Goal: Task Accomplishment & Management: Manage account settings

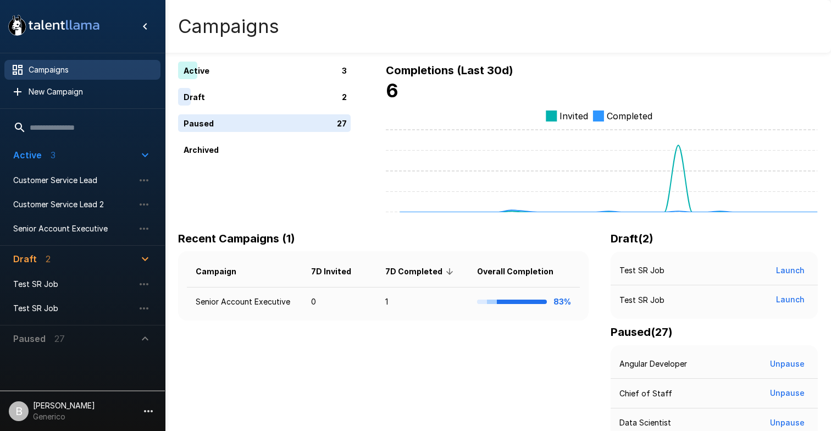
click at [78, 415] on p "Generico" at bounding box center [64, 416] width 62 height 11
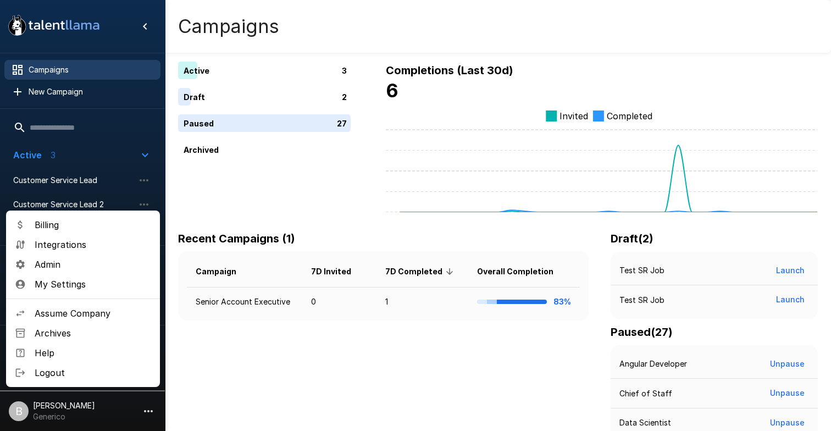
click at [118, 265] on span "Admin" at bounding box center [93, 264] width 117 height 13
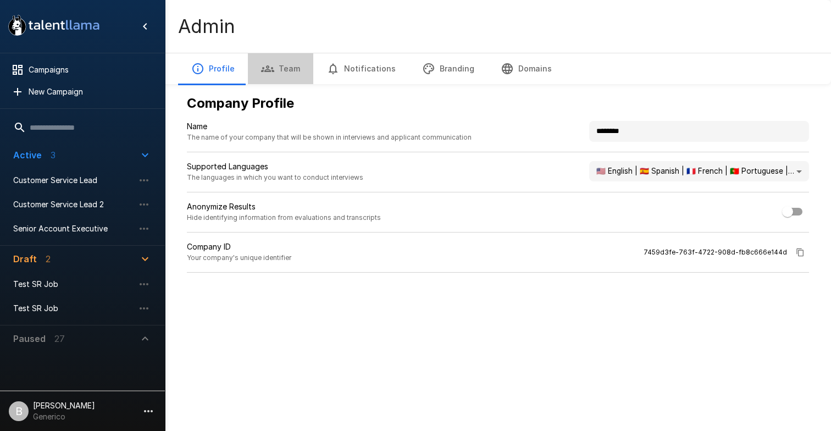
click at [288, 63] on button "Team" at bounding box center [280, 68] width 65 height 31
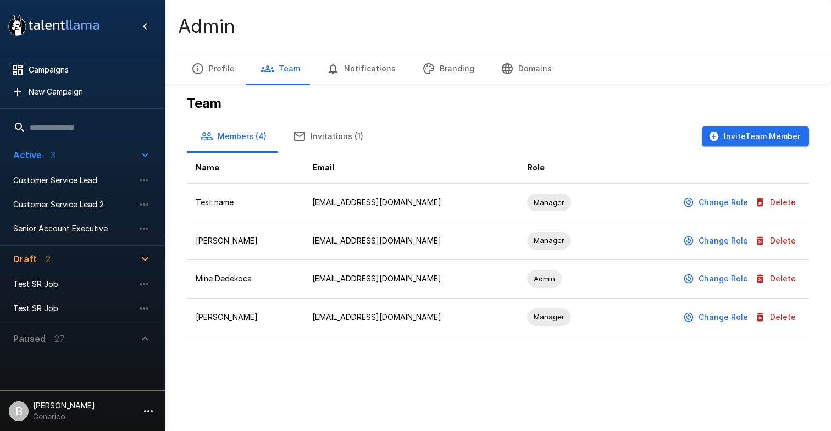
click at [746, 132] on button "Invite Team Member" at bounding box center [755, 136] width 107 height 20
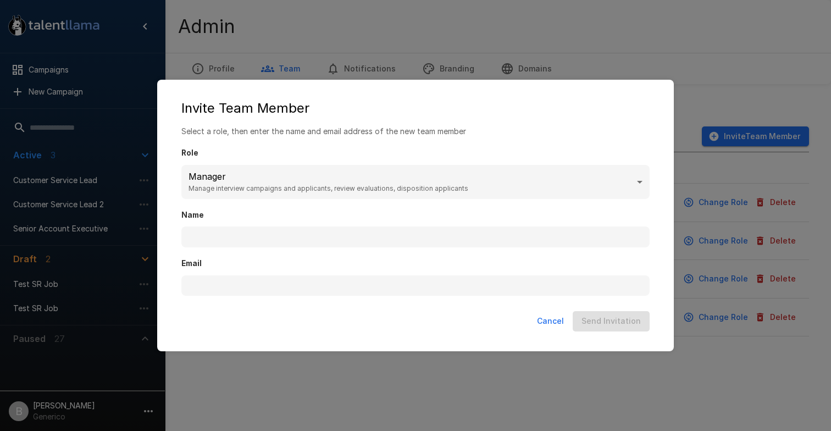
click at [323, 257] on div "Email" at bounding box center [415, 271] width 468 height 48
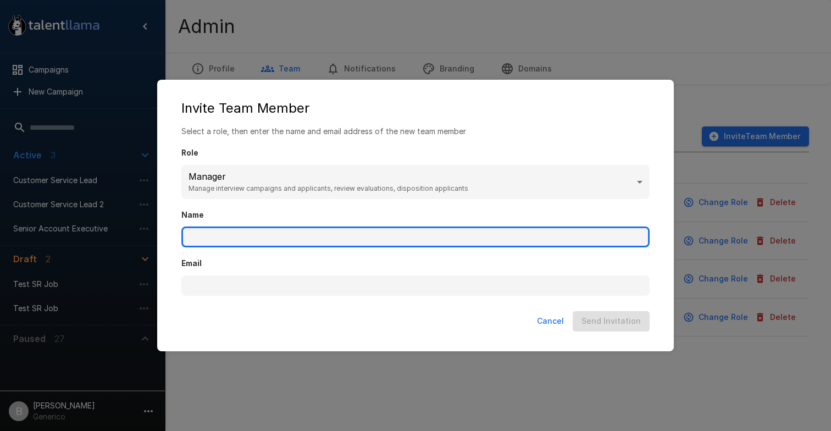
click at [325, 241] on input "Name" at bounding box center [415, 236] width 468 height 21
type input "**********"
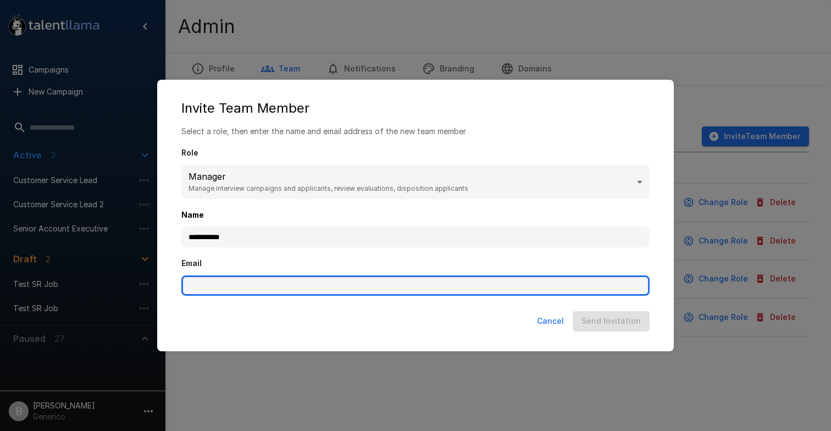
click at [320, 281] on input "Email" at bounding box center [415, 285] width 468 height 21
type input "**********"
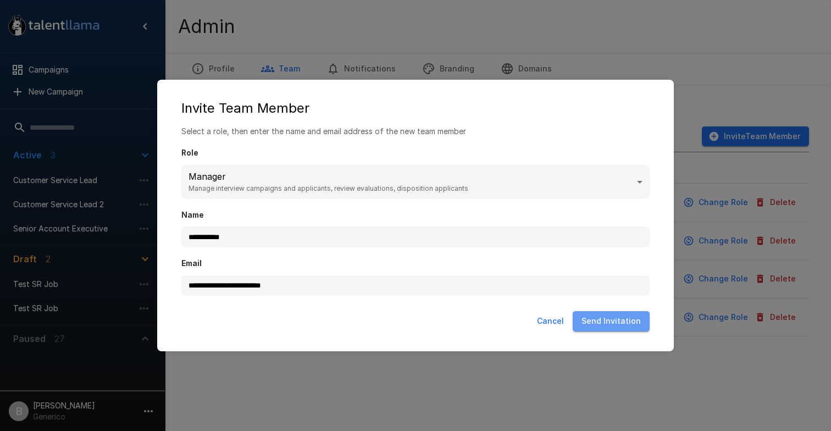
click at [631, 324] on button "Send Invitation" at bounding box center [611, 321] width 77 height 20
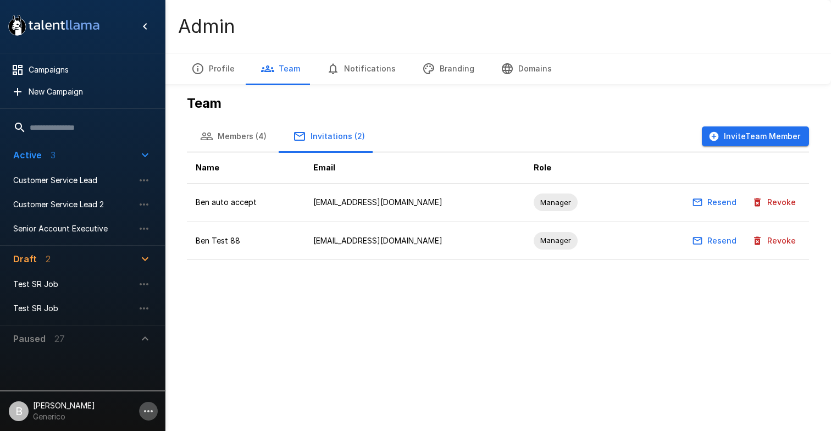
click at [150, 406] on icon "button" at bounding box center [148, 410] width 13 height 13
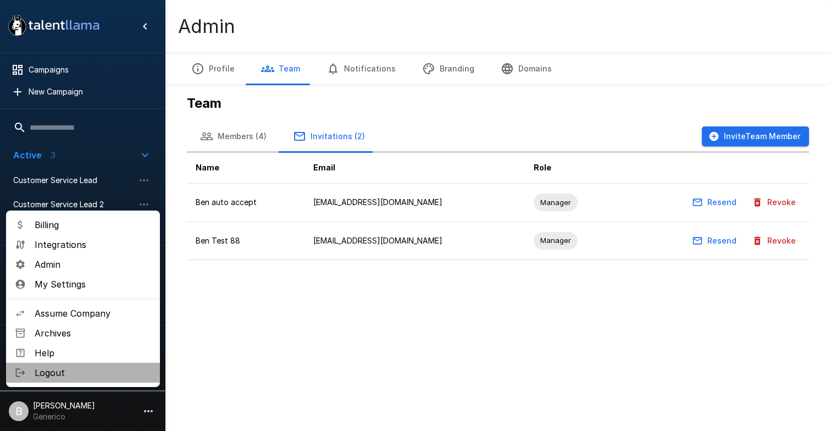
click at [77, 371] on span "Logout" at bounding box center [93, 372] width 117 height 13
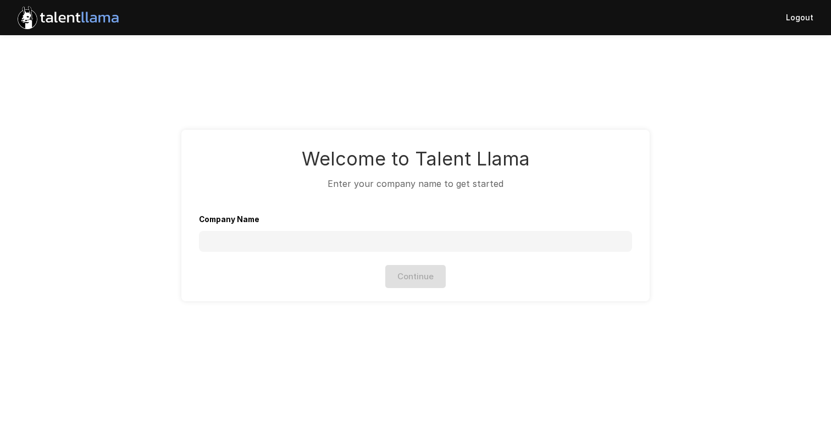
click at [812, 20] on button "Logout" at bounding box center [799, 18] width 36 height 32
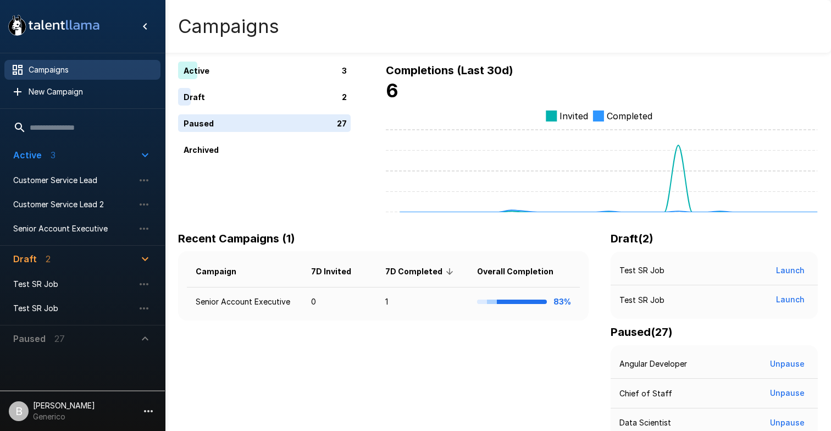
click at [79, 406] on p "[PERSON_NAME]" at bounding box center [64, 405] width 62 height 11
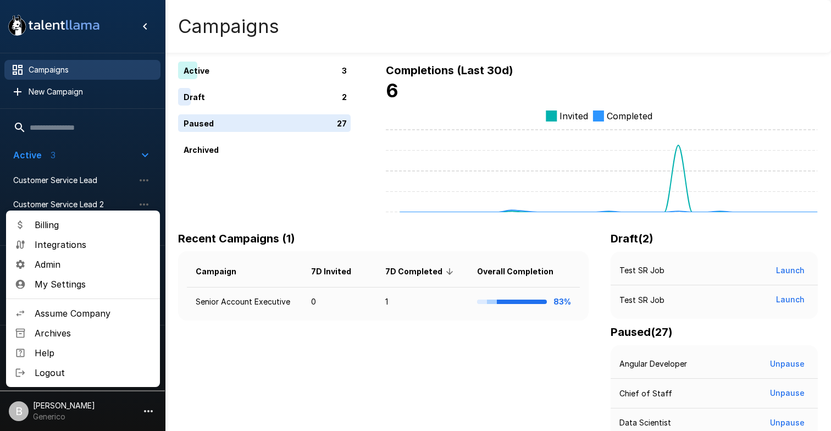
click at [108, 259] on span "Admin" at bounding box center [93, 264] width 117 height 13
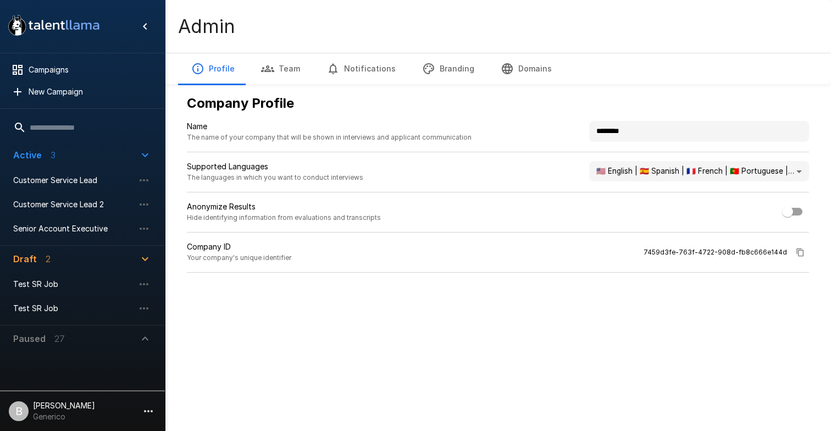
click at [292, 61] on button "Team" at bounding box center [280, 68] width 65 height 31
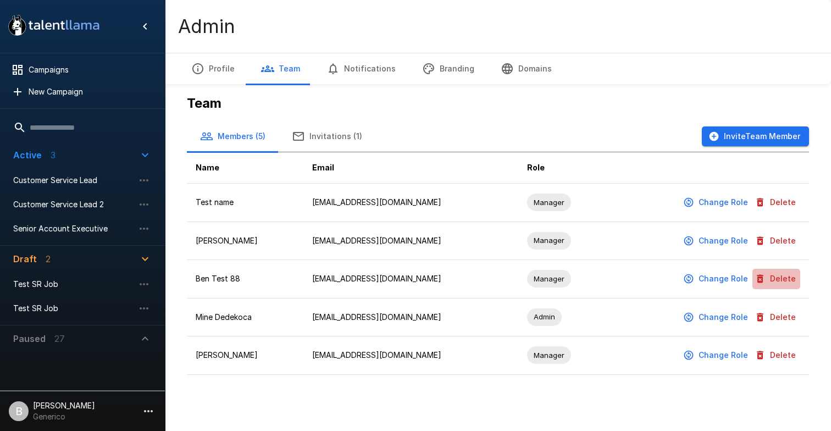
click at [794, 277] on button "Delete" at bounding box center [776, 279] width 48 height 20
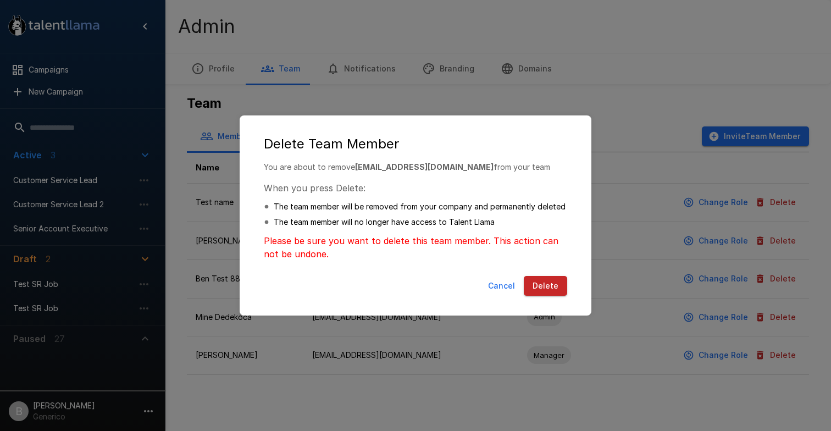
click at [534, 275] on div "Cancel Delete" at bounding box center [416, 288] width 330 height 34
click at [536, 287] on button "Delete" at bounding box center [545, 286] width 43 height 20
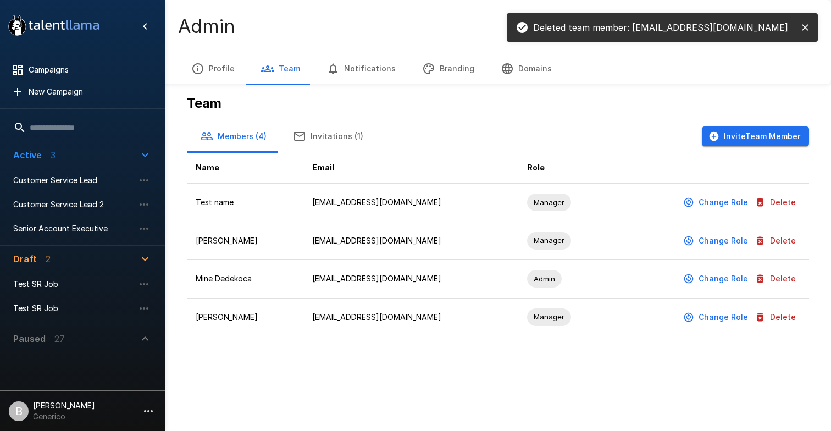
click at [754, 138] on button "Invite Team Member" at bounding box center [755, 136] width 107 height 20
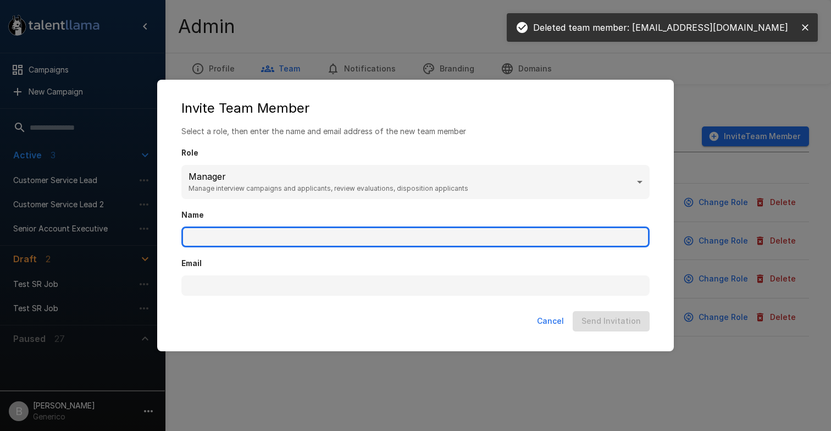
click at [385, 231] on input "Name" at bounding box center [415, 236] width 468 height 21
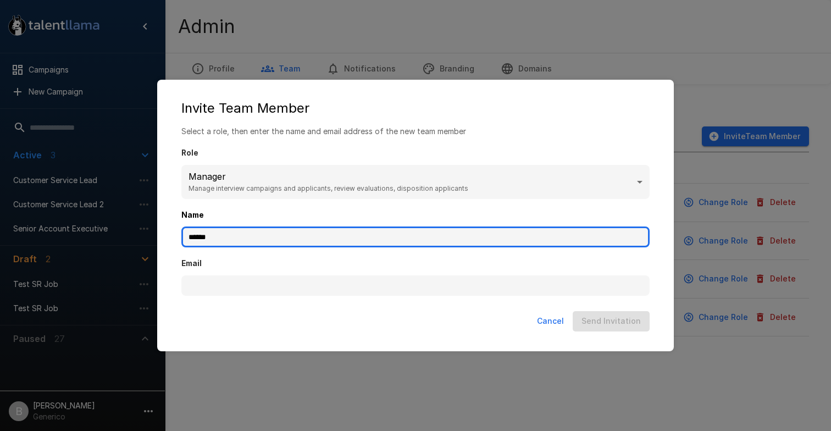
type input "******"
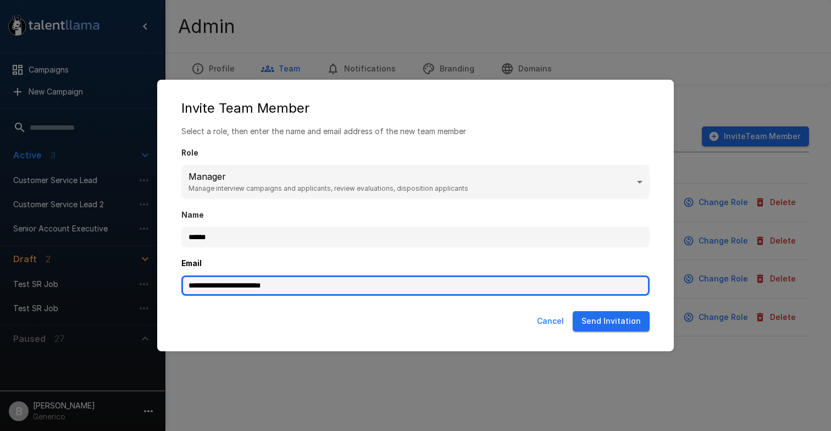
type input "**********"
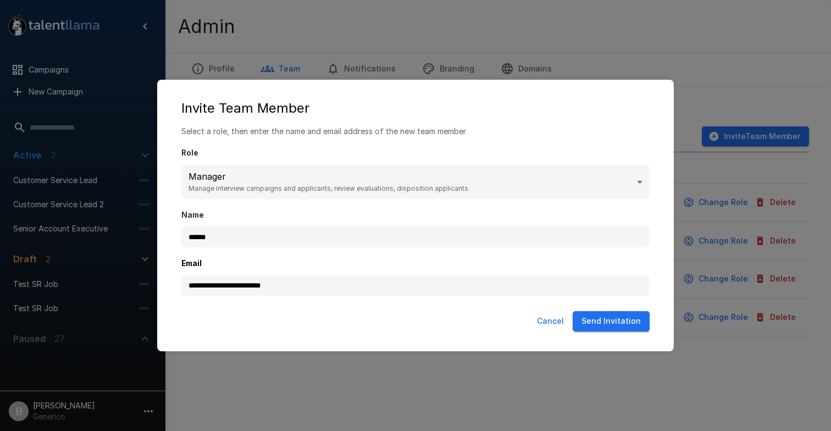
click at [623, 328] on button "Send Invitation" at bounding box center [611, 321] width 77 height 20
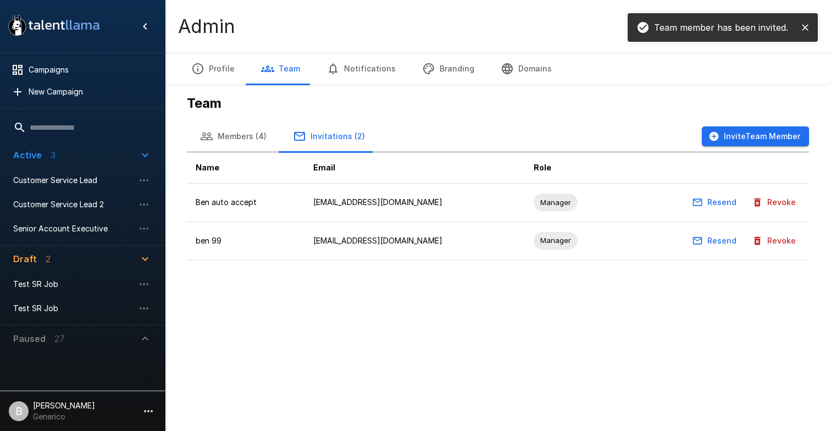
click at [105, 392] on li "B Benjamin Chaikin Generico" at bounding box center [82, 408] width 165 height 35
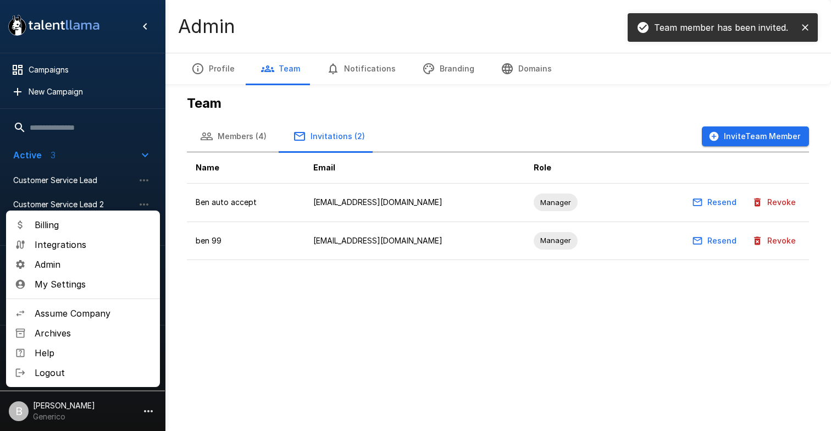
click at [75, 370] on span "Logout" at bounding box center [93, 372] width 117 height 13
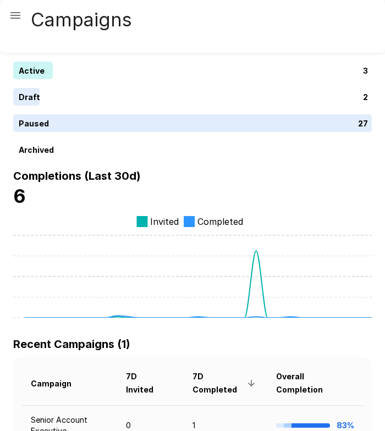
click at [24, 19] on button "button" at bounding box center [15, 15] width 22 height 22
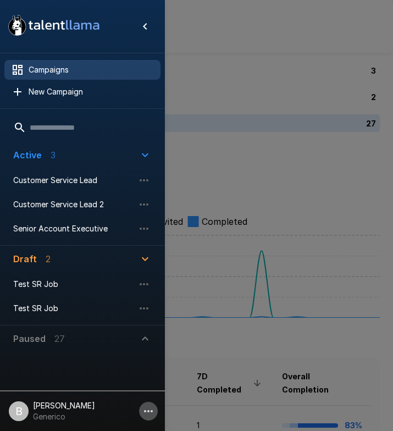
click at [143, 403] on button "button" at bounding box center [148, 411] width 19 height 19
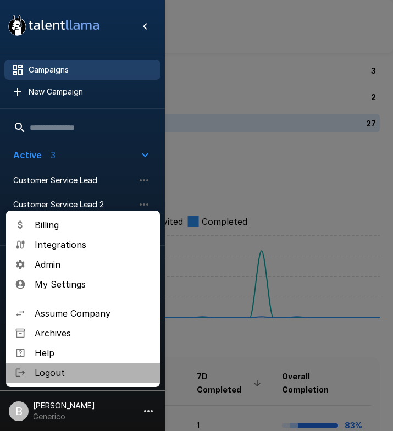
click at [99, 371] on span "Logout" at bounding box center [93, 372] width 117 height 13
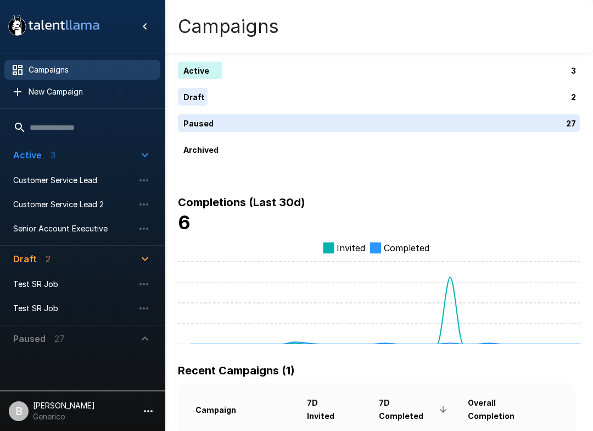
click at [85, 413] on p "Generico" at bounding box center [64, 416] width 62 height 11
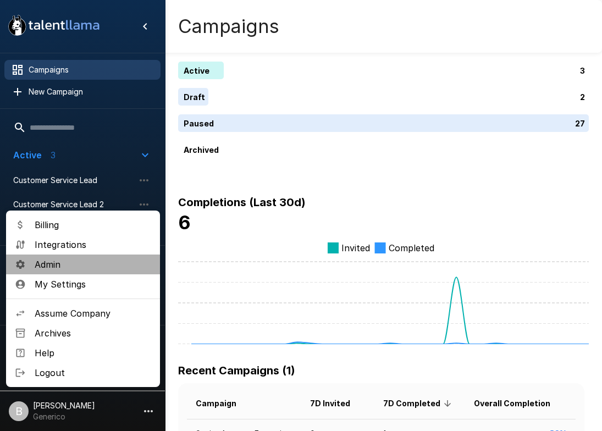
click at [91, 267] on span "Admin" at bounding box center [93, 264] width 117 height 13
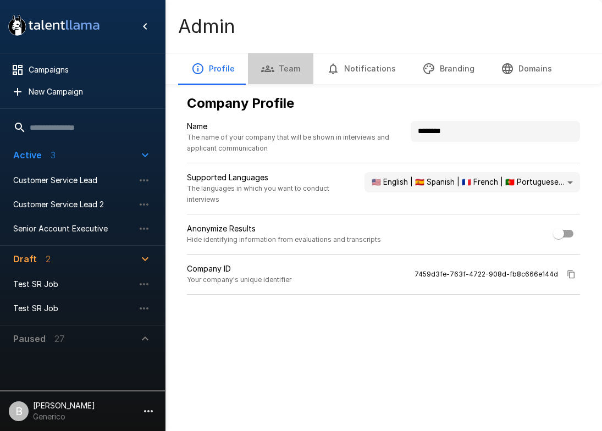
click at [277, 65] on button "Team" at bounding box center [280, 68] width 65 height 31
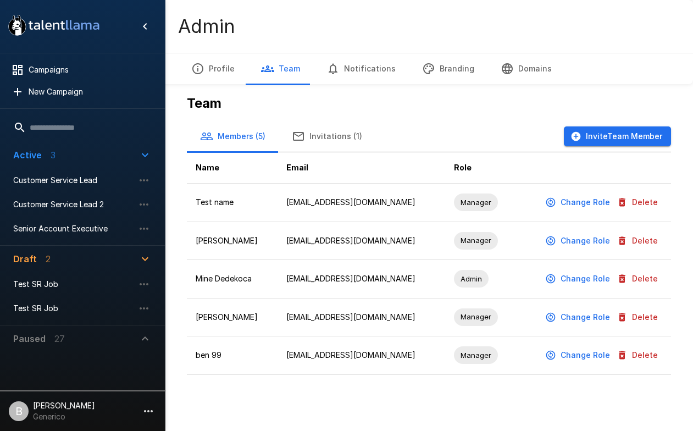
click at [359, 137] on button "Invitations (1)" at bounding box center [327, 136] width 97 height 31
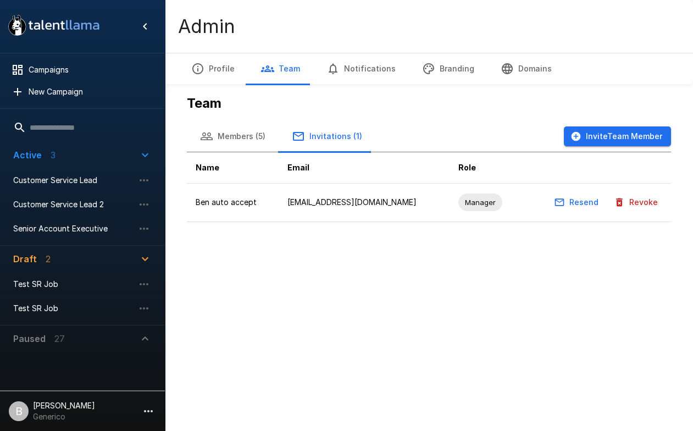
click at [601, 207] on button "Revoke" at bounding box center [637, 202] width 51 height 20
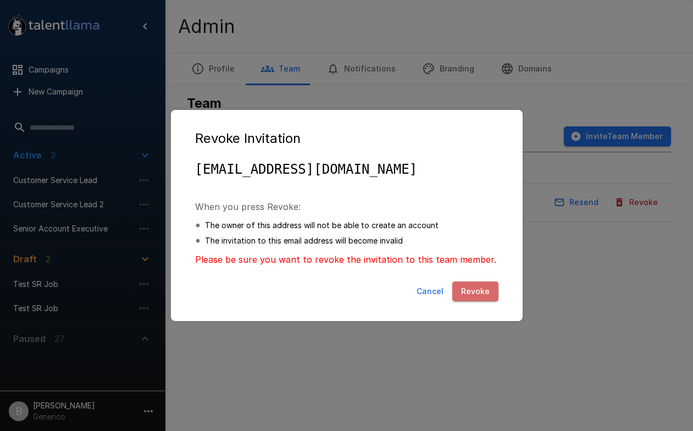
click at [468, 282] on button "Revoke" at bounding box center [475, 291] width 46 height 20
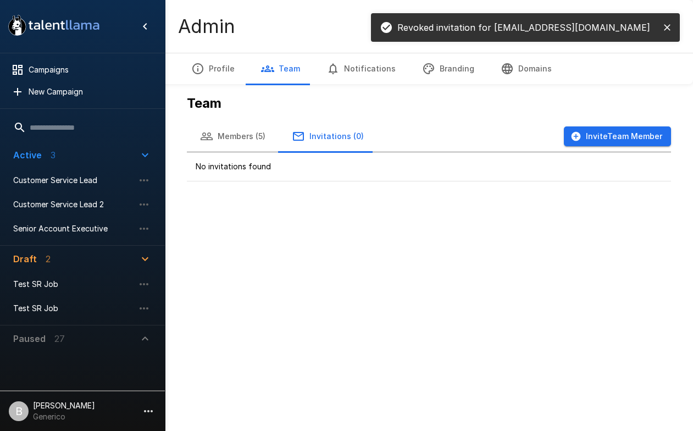
click at [601, 135] on button "Invite Team Member" at bounding box center [617, 136] width 107 height 20
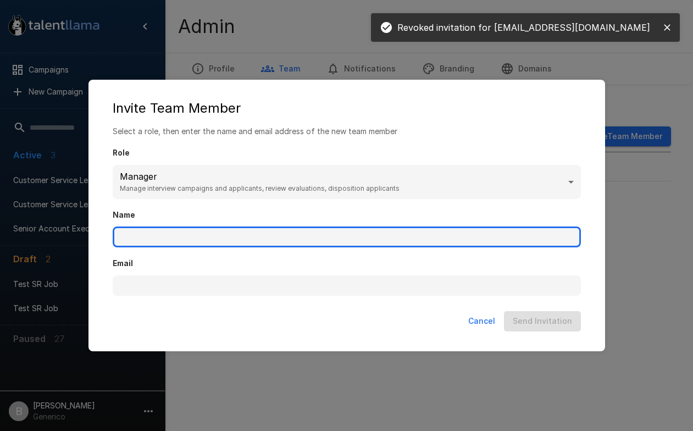
click at [205, 228] on input "Name" at bounding box center [347, 236] width 468 height 21
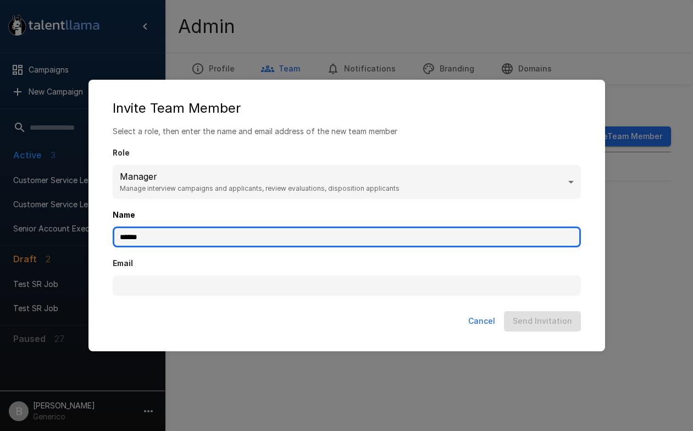
type input "******"
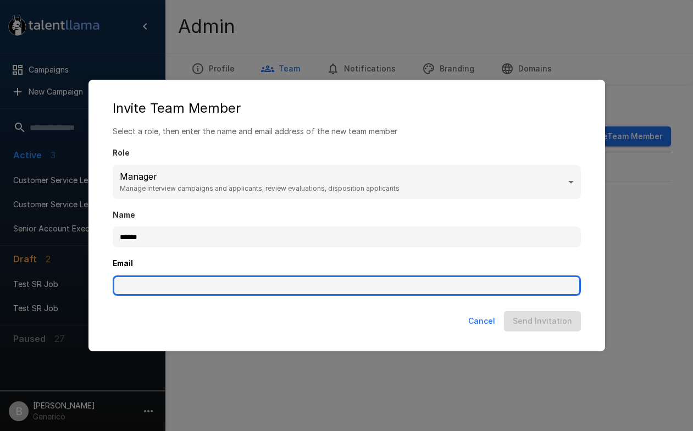
type input "*"
type input "***"
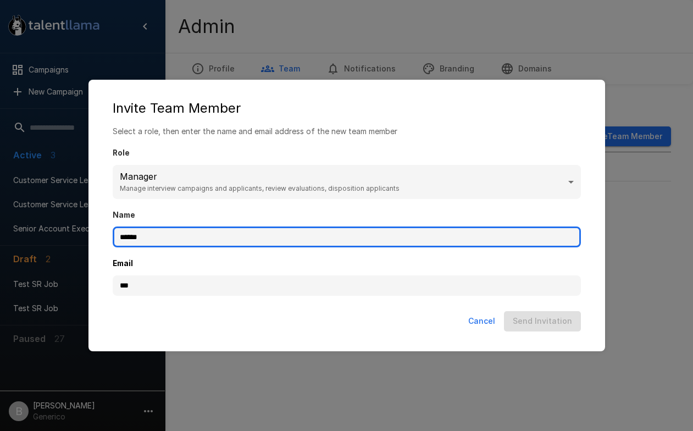
click at [184, 243] on div "Select a role, then enter the name and email address of the new team member Rol…" at bounding box center [346, 216] width 495 height 181
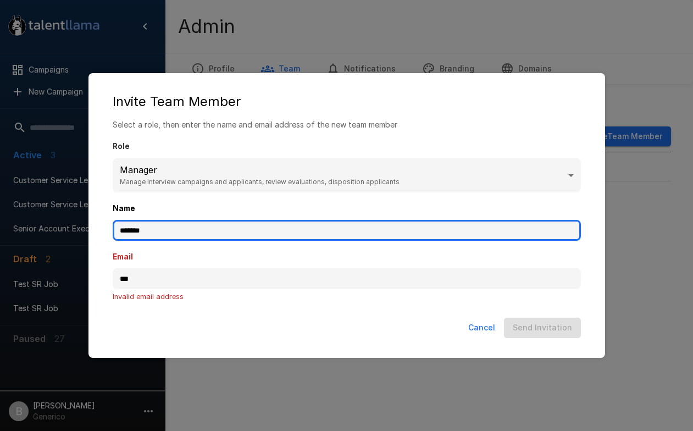
type input "*******"
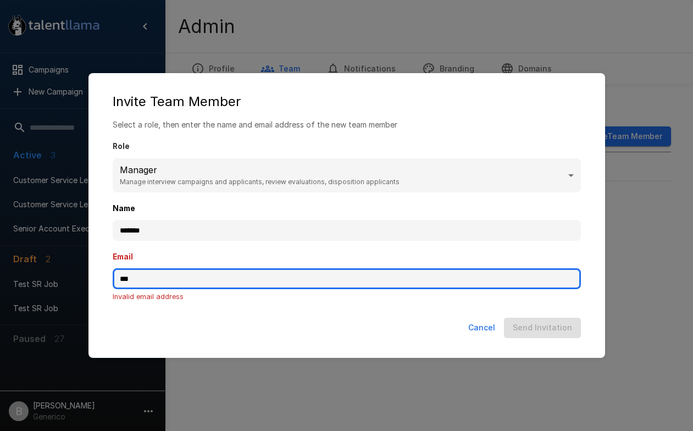
click at [163, 269] on input "***" at bounding box center [347, 278] width 468 height 21
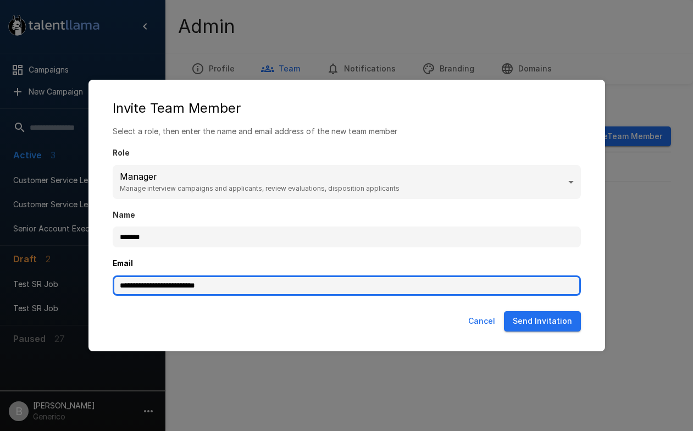
type input "**********"
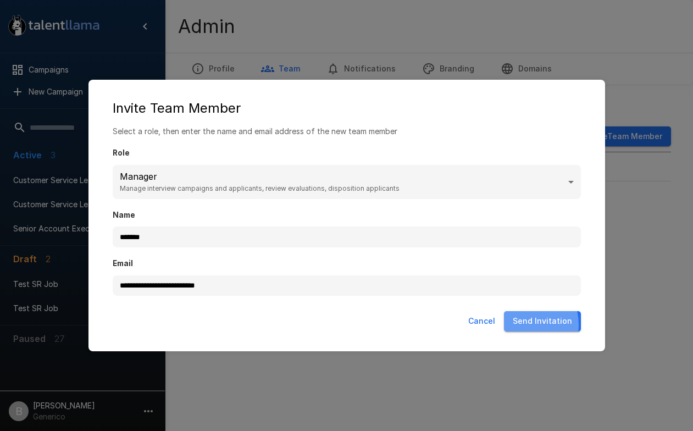
click at [523, 325] on button "Send Invitation" at bounding box center [542, 321] width 77 height 20
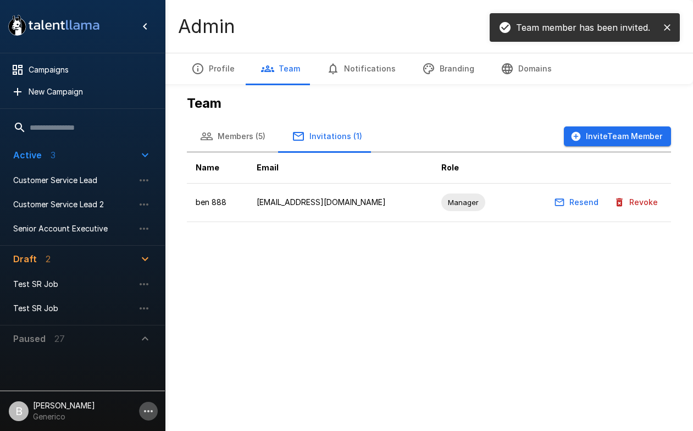
click at [149, 404] on button "button" at bounding box center [148, 411] width 19 height 19
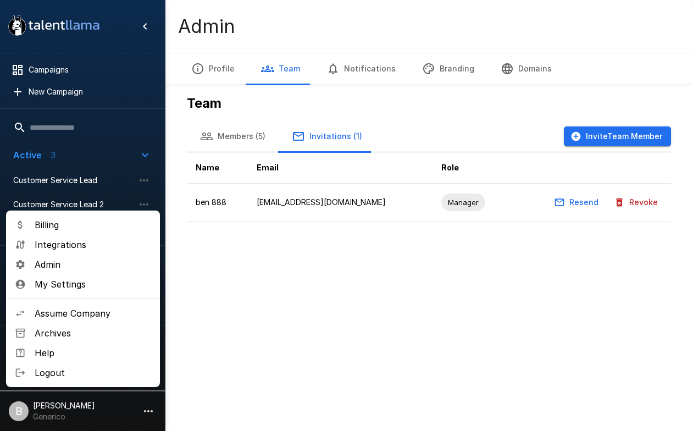
click at [116, 370] on span "Logout" at bounding box center [93, 372] width 117 height 13
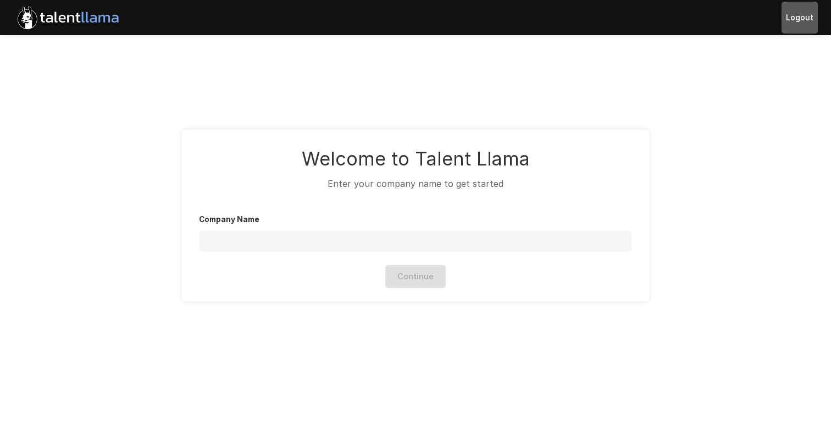
click at [807, 20] on button "Logout" at bounding box center [799, 18] width 36 height 32
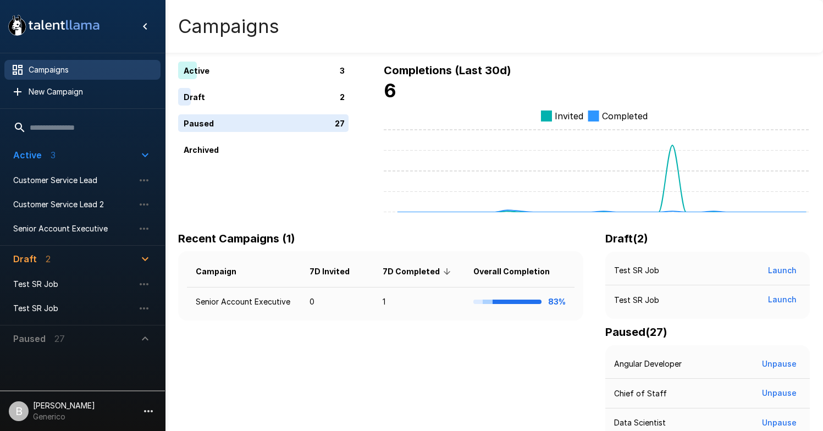
click at [75, 421] on p "Generico" at bounding box center [64, 416] width 62 height 11
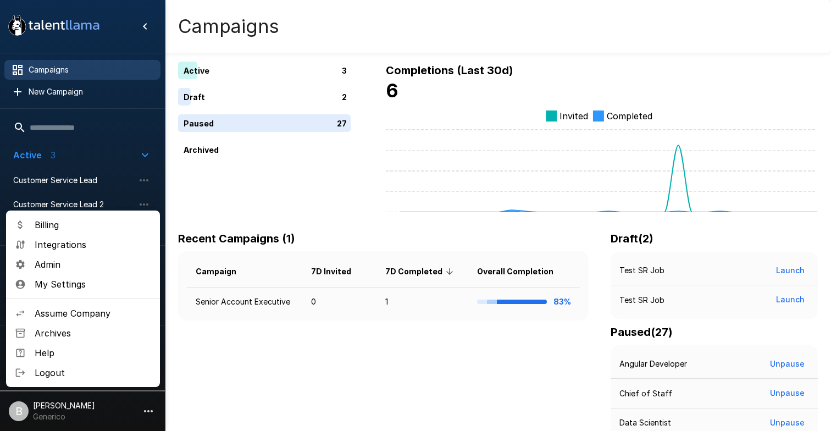
click at [75, 264] on span "Admin" at bounding box center [93, 264] width 117 height 13
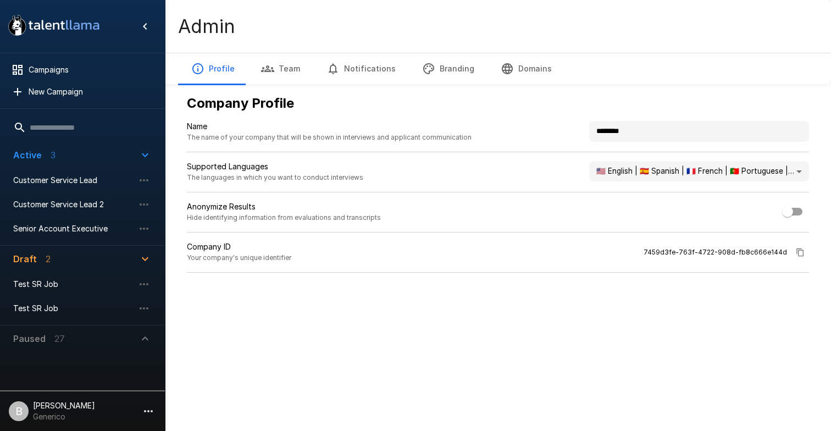
click at [290, 59] on button "Team" at bounding box center [280, 68] width 65 height 31
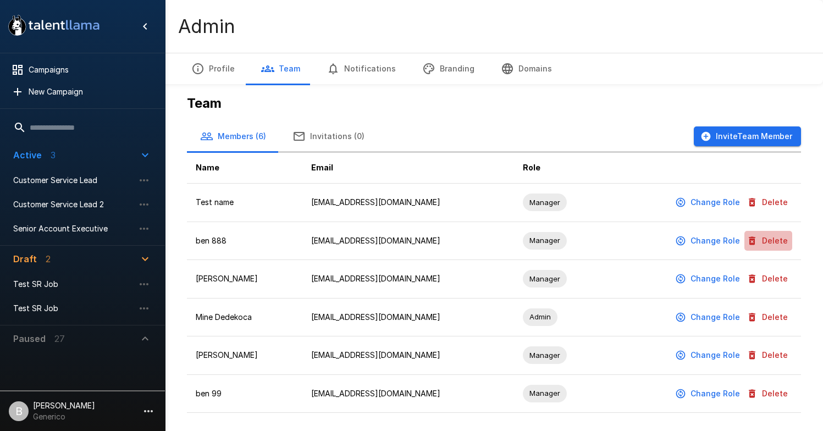
click at [775, 241] on button "Delete" at bounding box center [768, 241] width 48 height 20
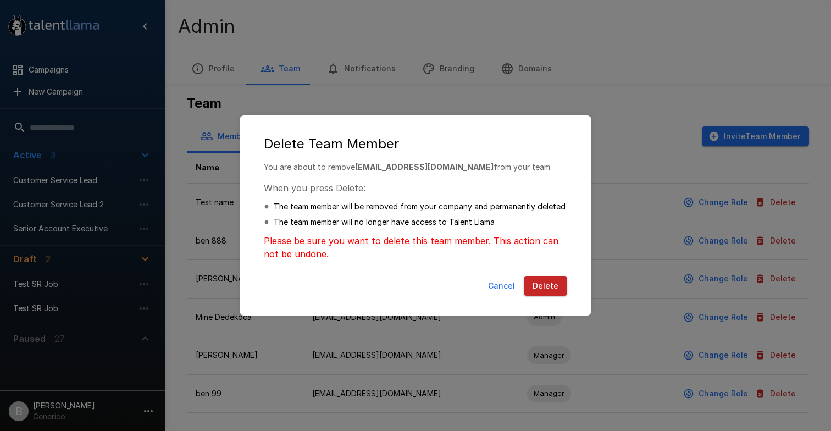
click at [539, 284] on button "Delete" at bounding box center [545, 286] width 43 height 20
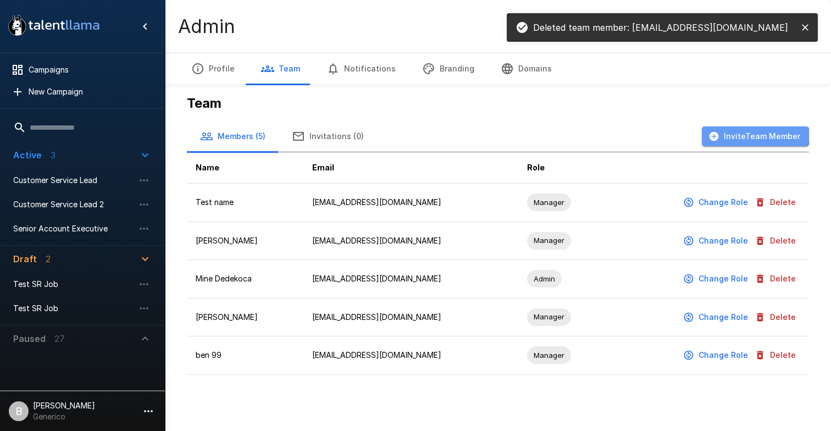
click at [752, 132] on button "Invite Team Member" at bounding box center [755, 136] width 107 height 20
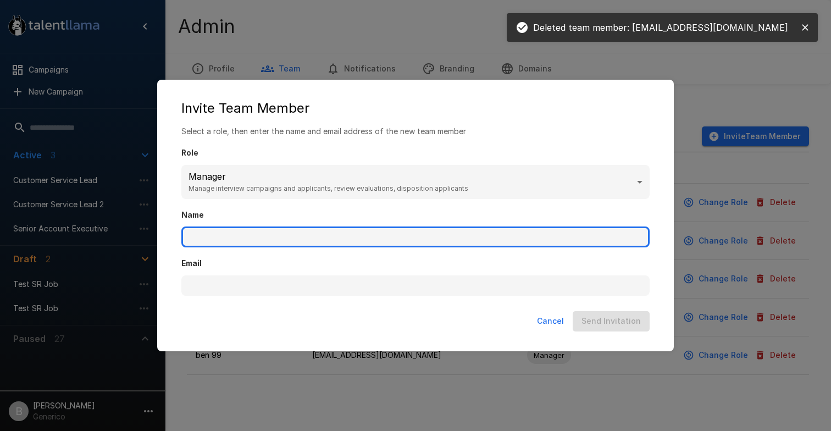
click at [304, 242] on input "Name" at bounding box center [415, 236] width 468 height 21
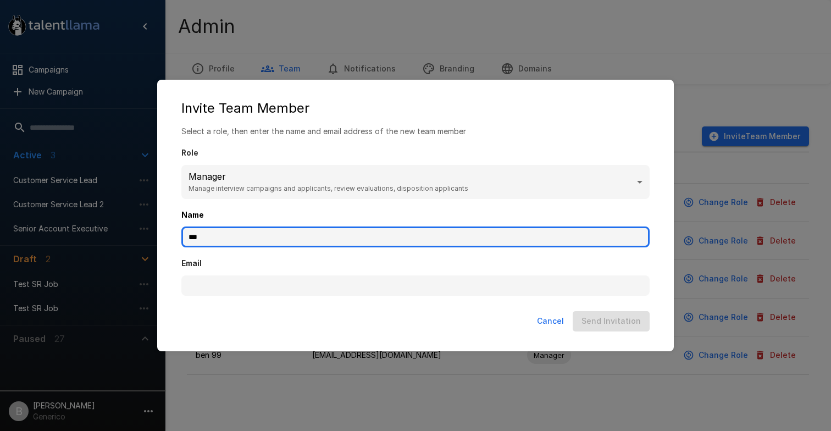
type input "***"
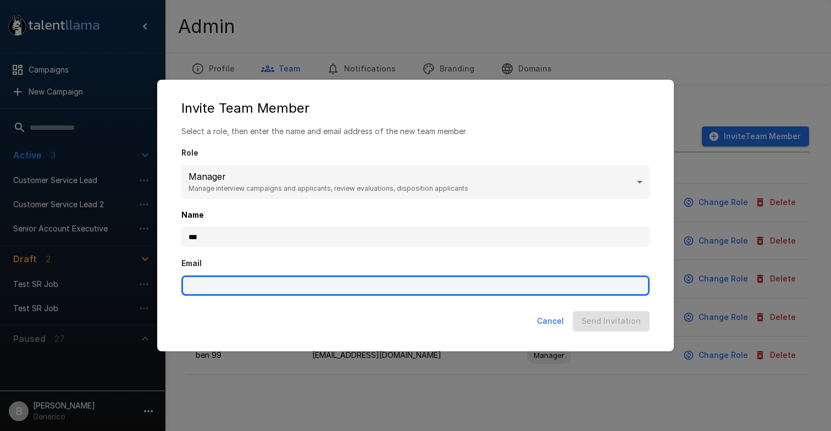
click at [241, 277] on input "Email" at bounding box center [415, 285] width 468 height 21
type input "**********"
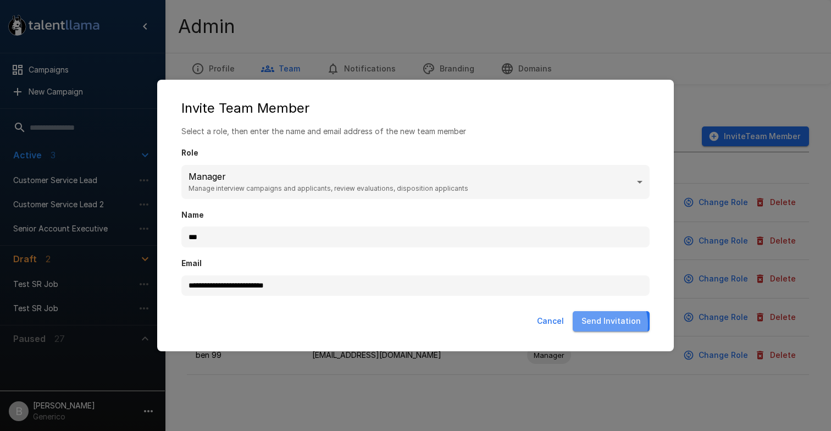
click at [603, 324] on button "Send Invitation" at bounding box center [611, 321] width 77 height 20
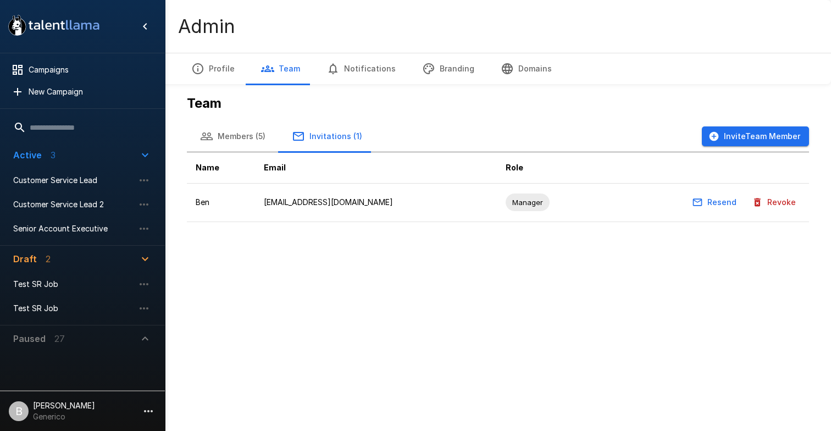
click at [398, 136] on div "Members (5) Invitations (1) Invite Team Member" at bounding box center [498, 136] width 622 height 31
drag, startPoint x: 381, startPoint y: 204, endPoint x: 266, endPoint y: 204, distance: 115.4
click at [266, 205] on td "[EMAIL_ADDRESS][DOMAIN_NAME]" at bounding box center [376, 203] width 242 height 38
copy td "[EMAIL_ADDRESS][DOMAIN_NAME]"
click at [149, 404] on icon "button" at bounding box center [148, 410] width 13 height 13
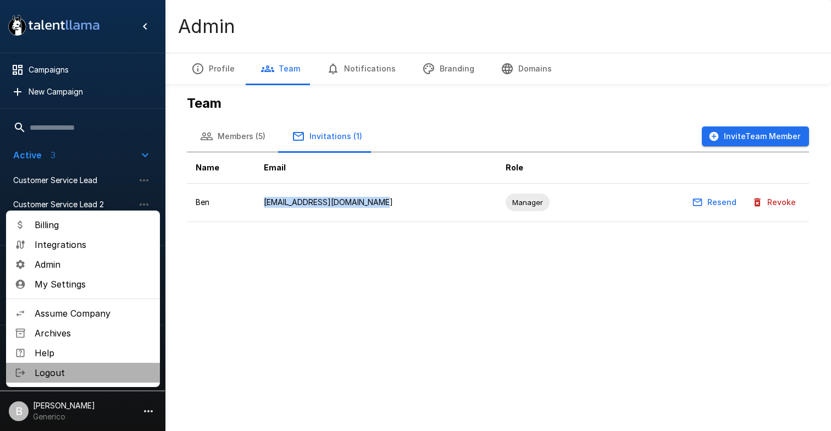
click at [88, 371] on span "Logout" at bounding box center [93, 372] width 117 height 13
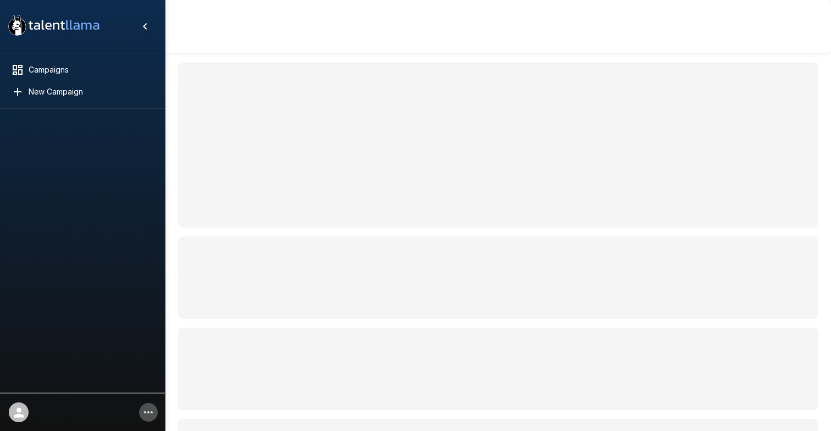
click at [154, 411] on icon "button" at bounding box center [148, 412] width 13 height 13
click at [149, 413] on icon "button" at bounding box center [148, 412] width 13 height 13
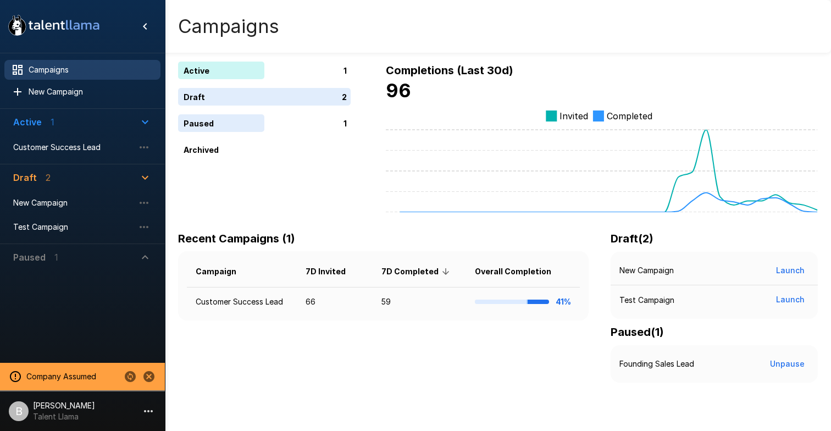
click at [73, 404] on p "[PERSON_NAME]" at bounding box center [64, 405] width 62 height 11
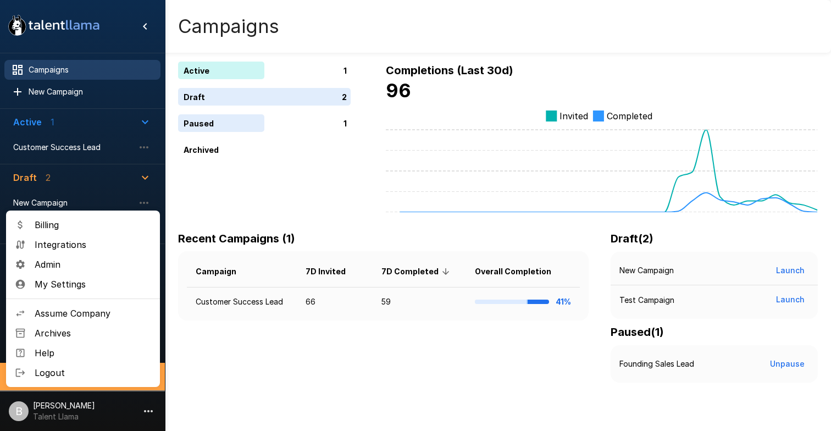
click at [104, 312] on span "Assume Company" at bounding box center [93, 313] width 117 height 13
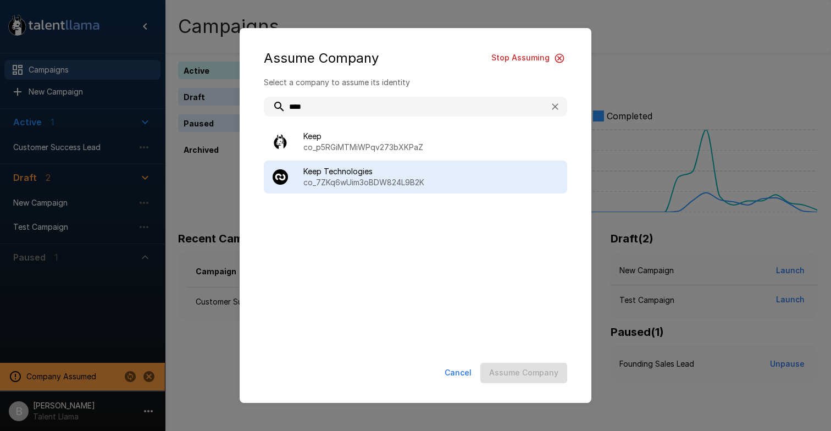
type input "****"
click at [369, 187] on p "co_7ZKq6wUim3oBDW824L9B2K" at bounding box center [430, 182] width 255 height 11
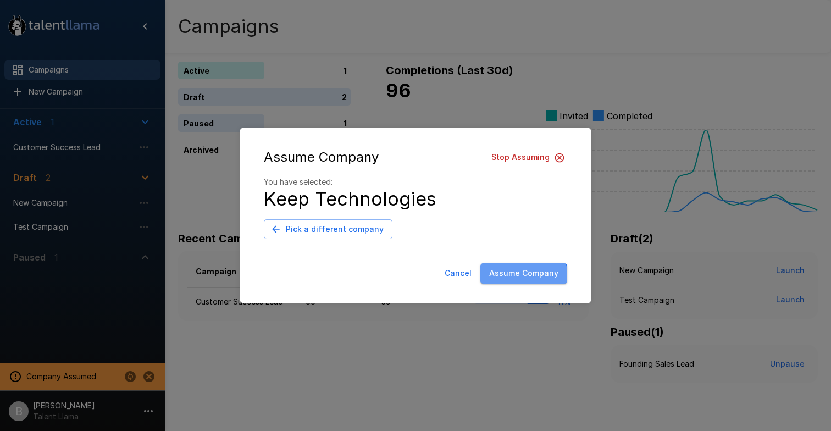
click at [525, 278] on button "Assume Company" at bounding box center [523, 273] width 87 height 20
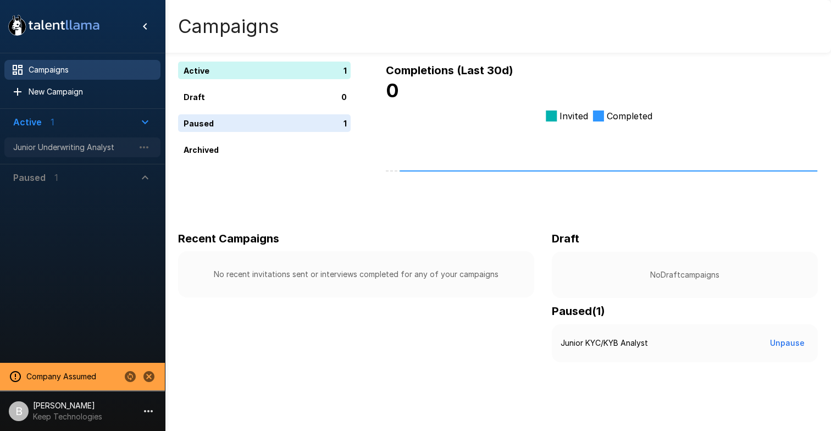
click at [68, 152] on span "Junior Underwriting Analyst" at bounding box center [73, 147] width 121 height 11
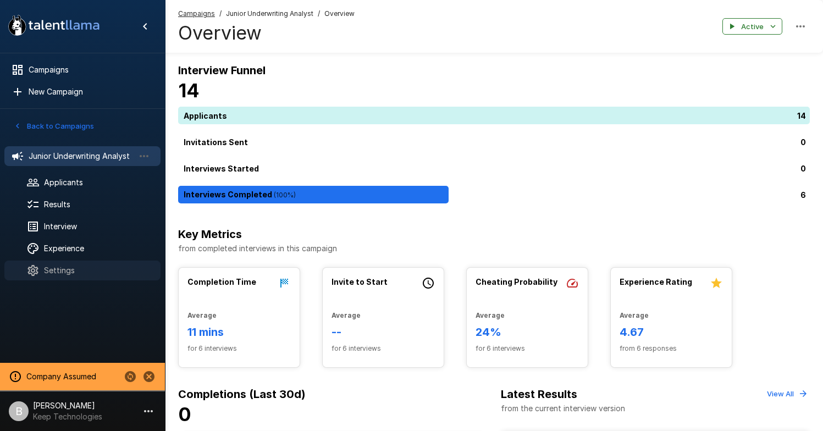
click at [73, 270] on span "Settings" at bounding box center [98, 270] width 108 height 11
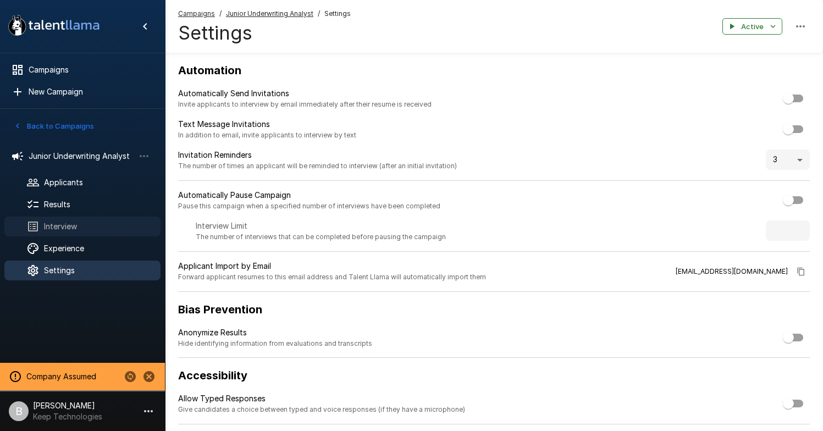
click at [75, 230] on span "Interview" at bounding box center [98, 226] width 108 height 11
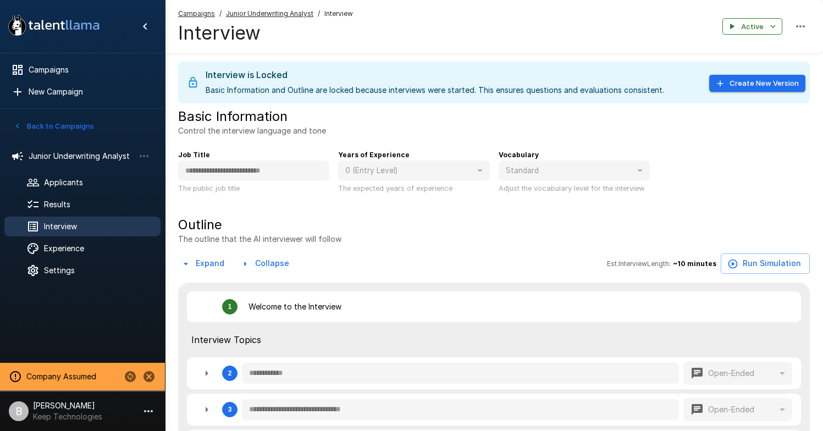
type textarea "*"
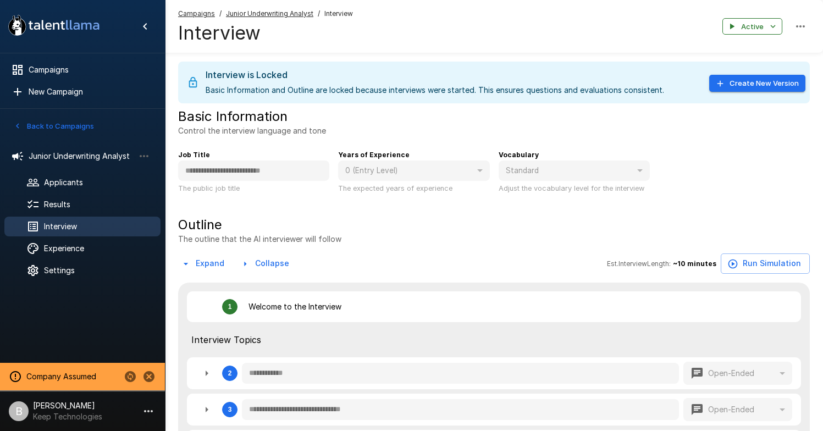
type textarea "*"
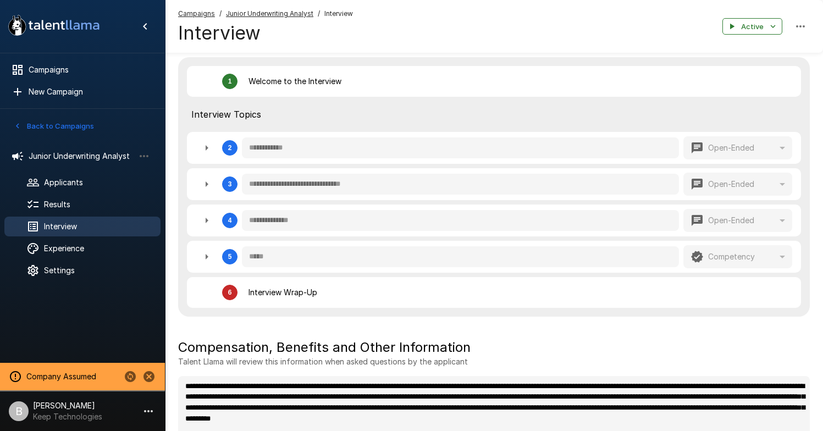
scroll to position [226, 0]
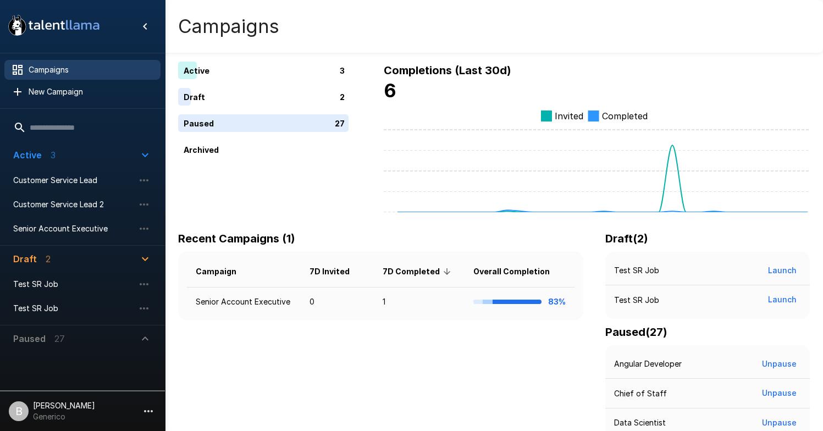
click at [85, 418] on p "Generico" at bounding box center [64, 416] width 62 height 11
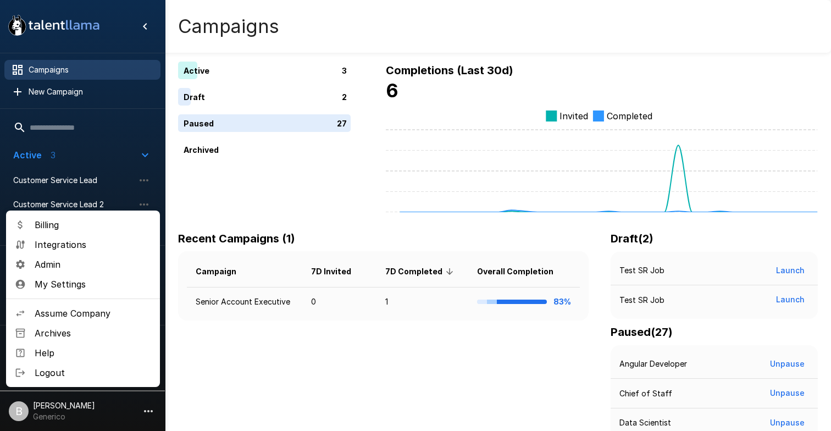
click at [70, 262] on span "Admin" at bounding box center [93, 264] width 117 height 13
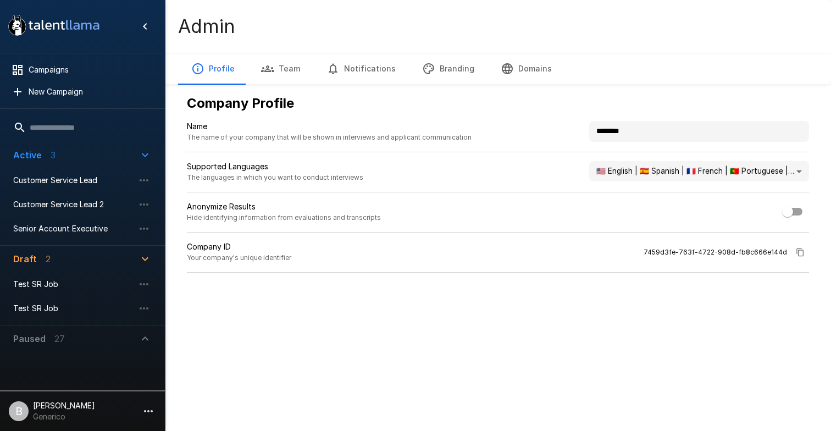
click at [289, 63] on button "Team" at bounding box center [280, 68] width 65 height 31
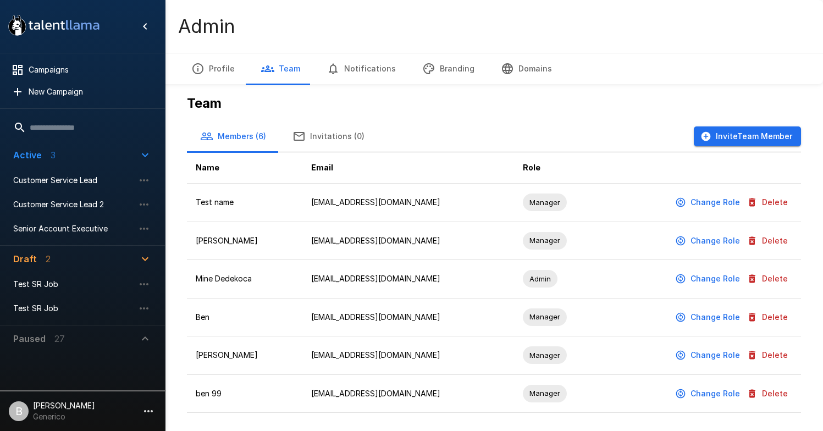
click at [786, 396] on button "Delete" at bounding box center [768, 394] width 48 height 20
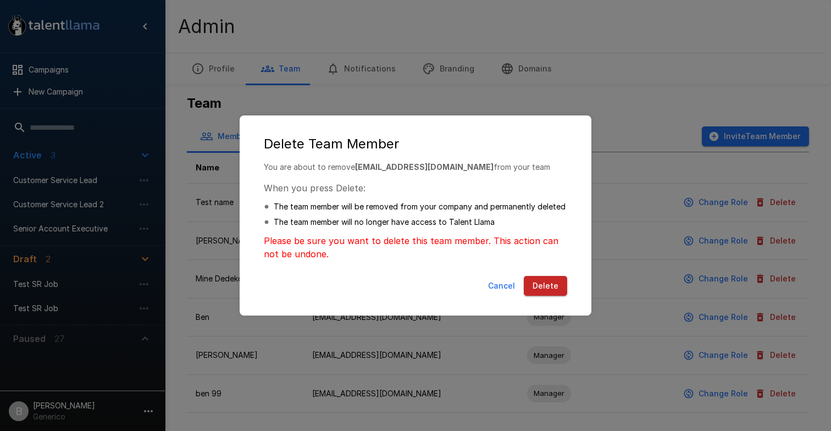
click at [546, 281] on button "Delete" at bounding box center [545, 286] width 43 height 20
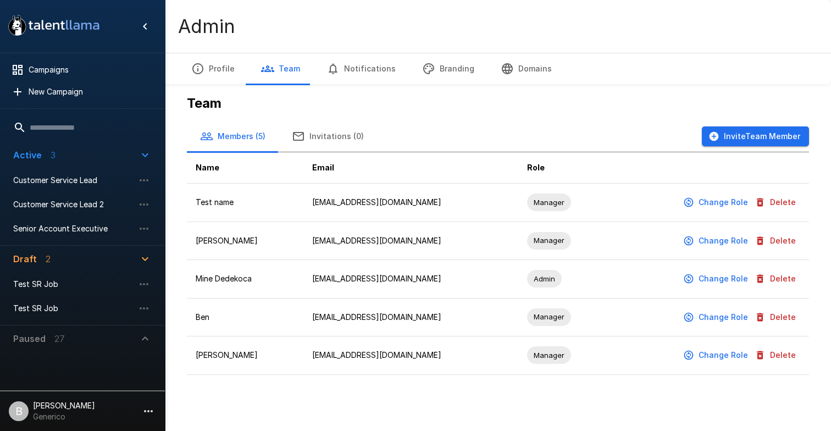
click at [788, 319] on button "Delete" at bounding box center [776, 317] width 48 height 20
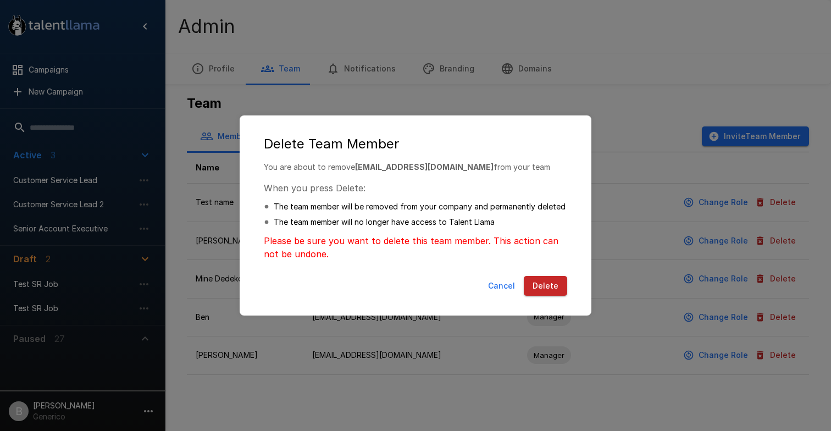
click at [545, 285] on button "Delete" at bounding box center [545, 286] width 43 height 20
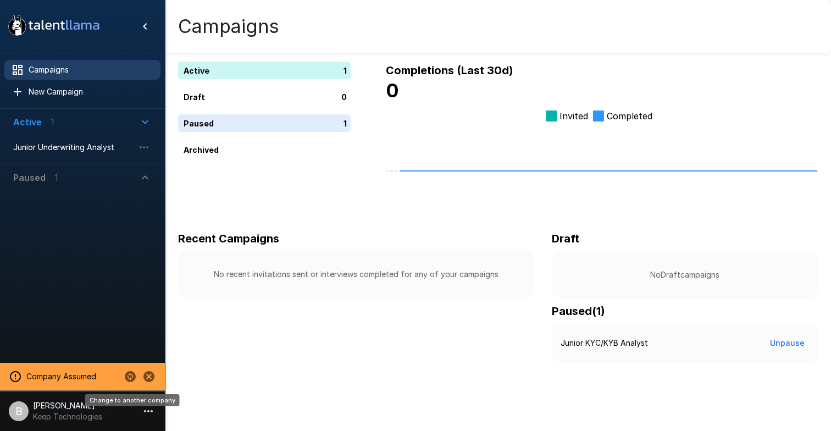
click at [128, 380] on icon "Change to another company" at bounding box center [130, 376] width 11 height 11
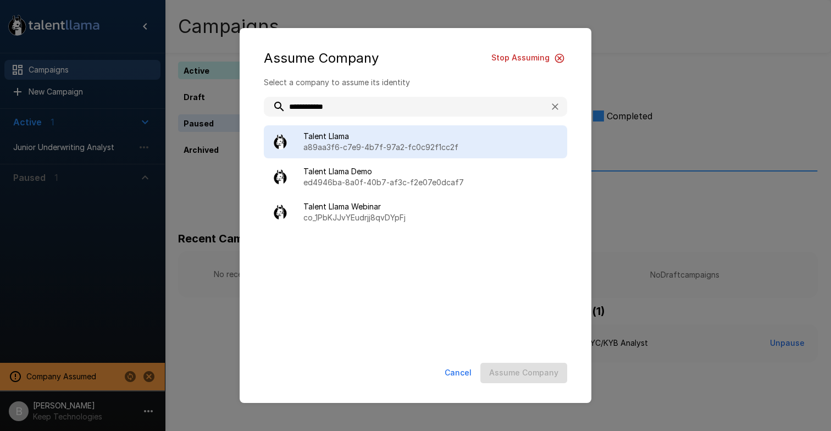
type input "**********"
click at [353, 146] on p "a89aa3f6-c7e9-4b7f-97a2-fc0c92f1cc2f" at bounding box center [430, 147] width 255 height 11
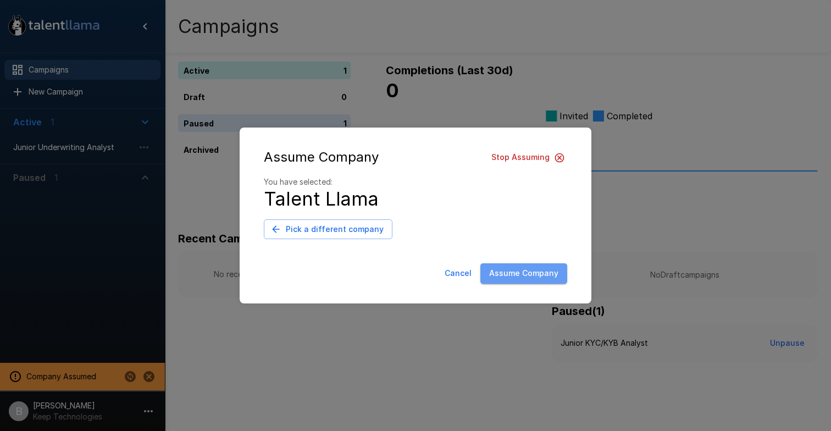
click at [531, 267] on button "Assume Company" at bounding box center [523, 273] width 87 height 20
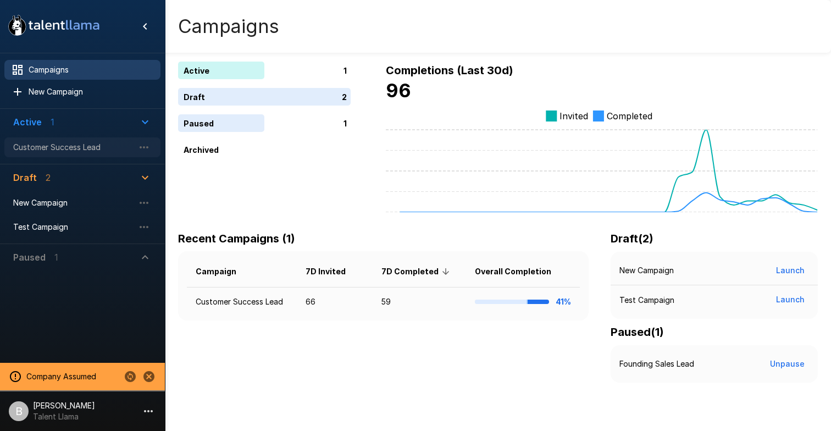
click at [66, 146] on span "Customer Success Lead" at bounding box center [73, 147] width 121 height 11
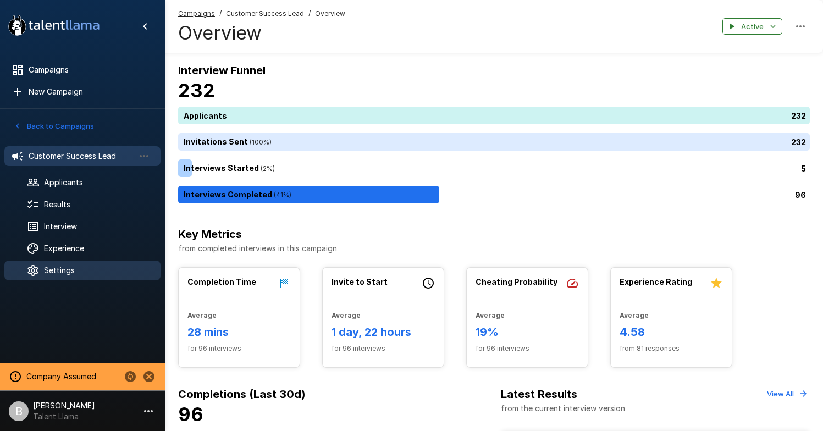
click at [74, 264] on div "Settings" at bounding box center [82, 270] width 156 height 20
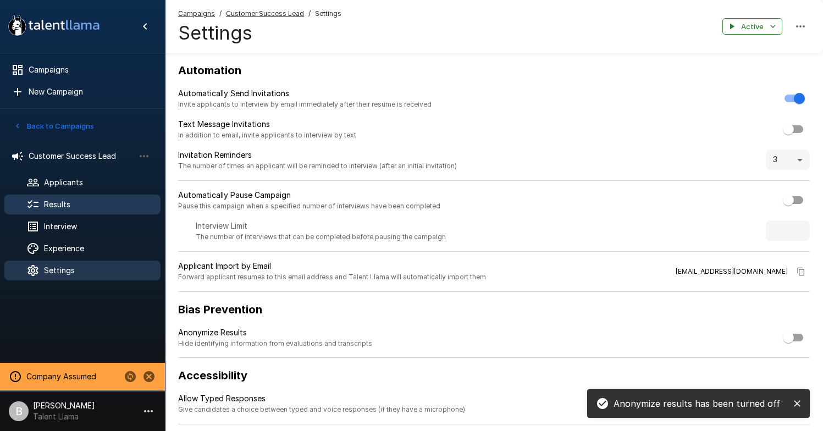
click at [82, 195] on div "Results" at bounding box center [82, 205] width 156 height 20
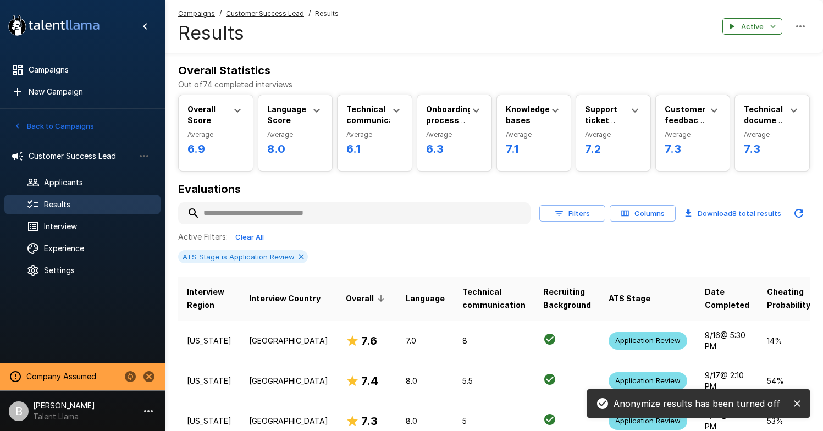
click at [655, 218] on button "Columns" at bounding box center [642, 213] width 66 height 17
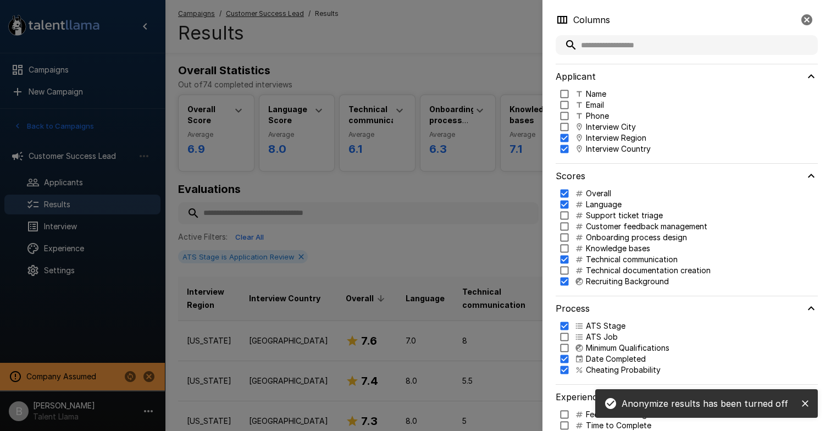
click at [595, 99] on p "Email" at bounding box center [595, 104] width 18 height 11
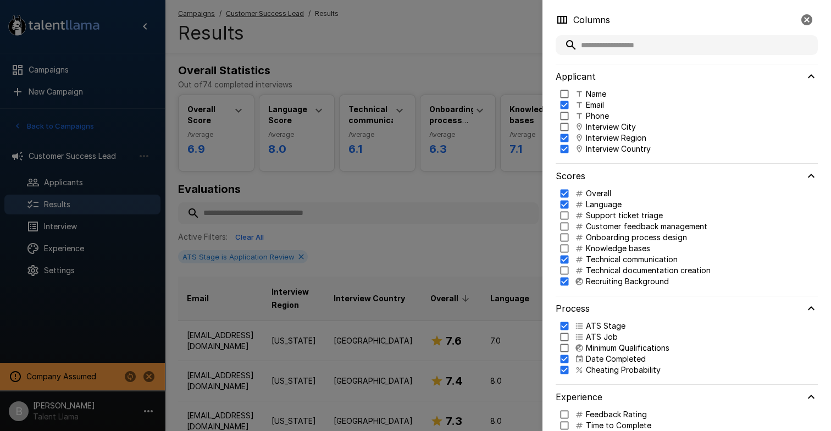
click at [596, 95] on p "Name" at bounding box center [596, 93] width 20 height 11
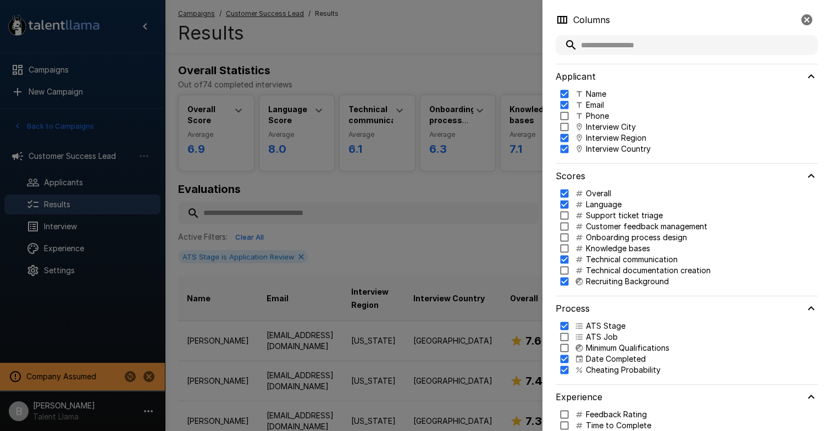
click at [596, 103] on p "Email" at bounding box center [595, 104] width 18 height 11
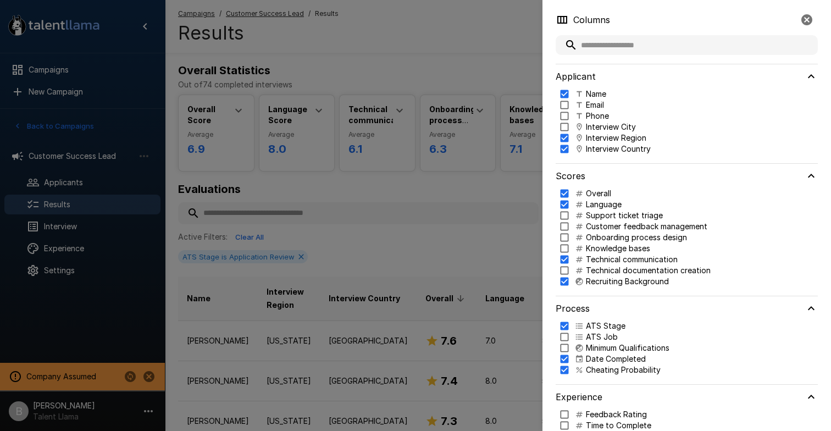
click at [270, 213] on div at bounding box center [415, 215] width 831 height 431
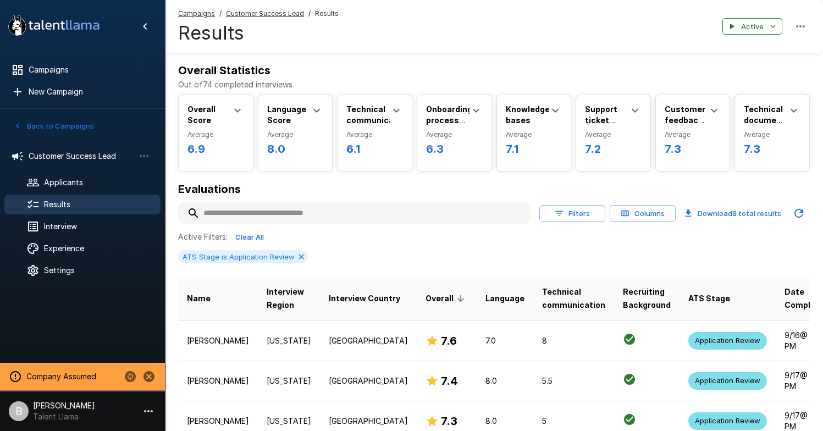
click at [299, 217] on input "text" at bounding box center [354, 213] width 352 height 20
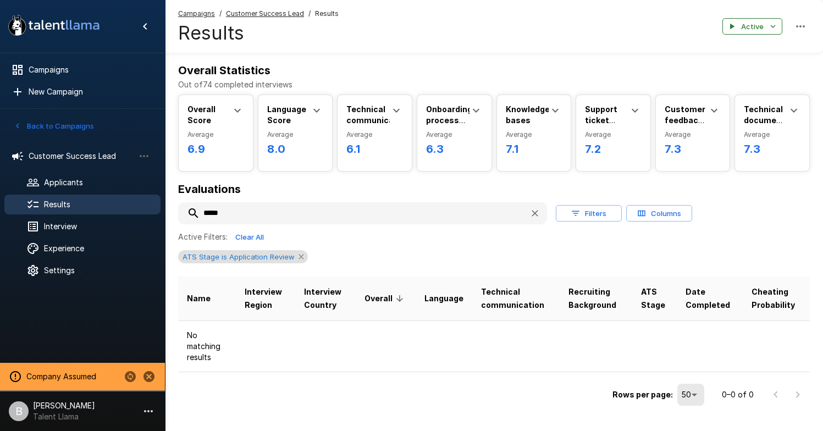
type input "*****"
click at [297, 258] on icon at bounding box center [301, 256] width 9 height 9
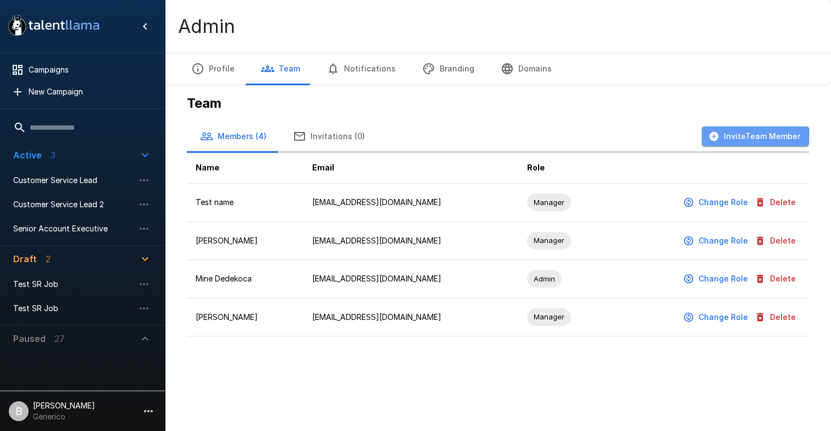
click at [728, 140] on button "Invite Team Member" at bounding box center [755, 136] width 107 height 20
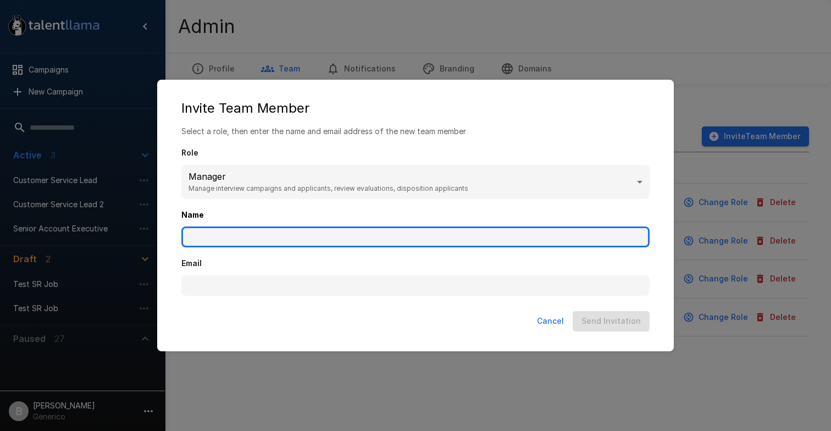
click at [262, 236] on input "Name" at bounding box center [415, 236] width 468 height 21
type input "*"
type input "*******"
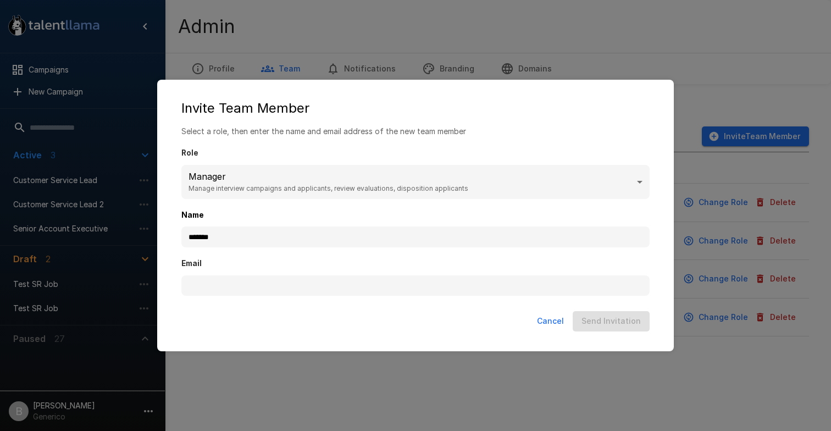
click at [242, 274] on div "Email" at bounding box center [415, 271] width 468 height 48
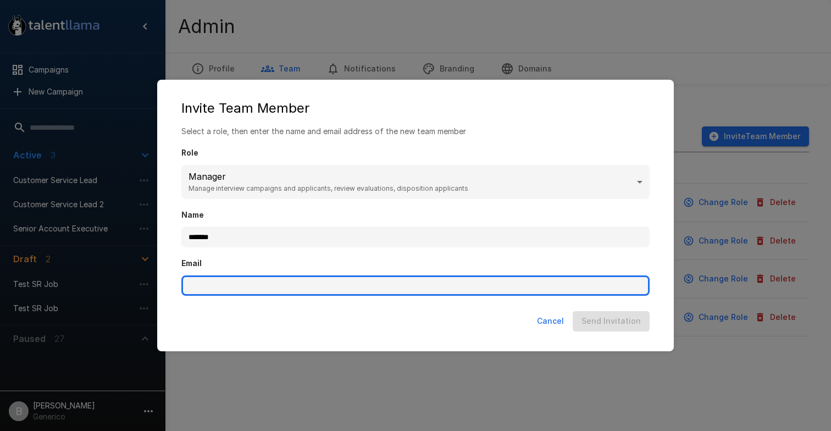
click at [226, 293] on input "Email" at bounding box center [415, 285] width 468 height 21
type input "**********"
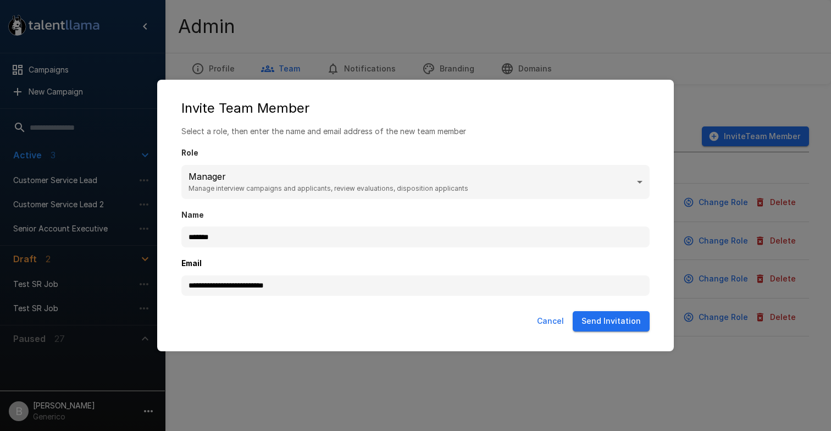
click at [606, 321] on button "Send Invitation" at bounding box center [611, 321] width 77 height 20
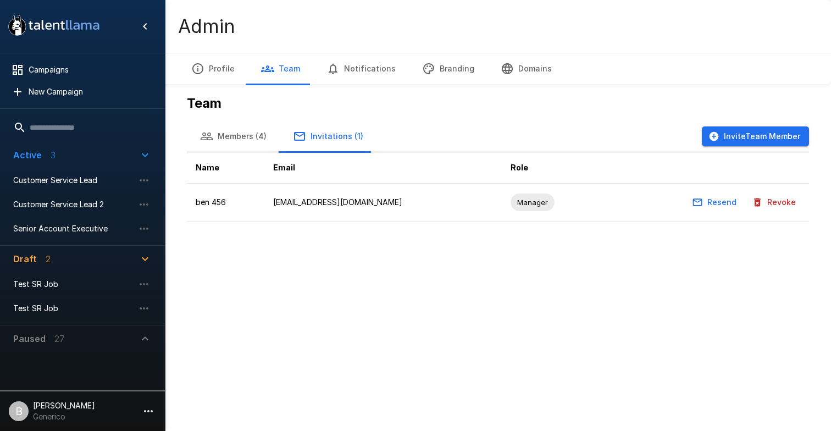
click at [45, 414] on p "Generico" at bounding box center [64, 416] width 62 height 11
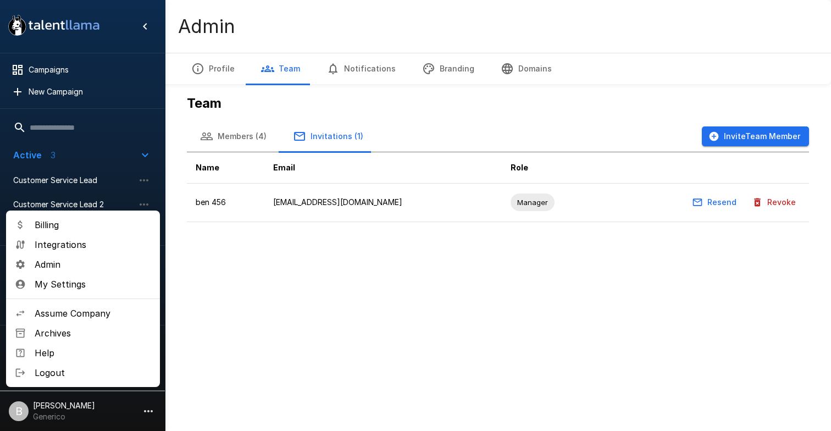
click at [64, 374] on span "Logout" at bounding box center [93, 372] width 117 height 13
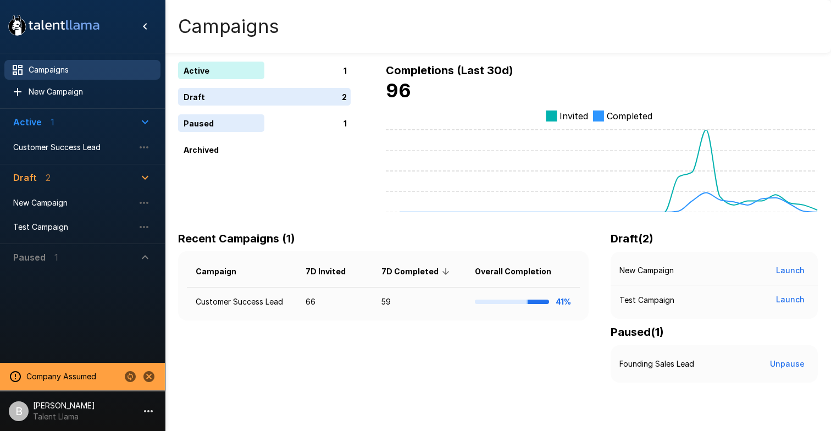
click at [134, 373] on icon "Change to another company" at bounding box center [130, 376] width 13 height 13
type input "*****"
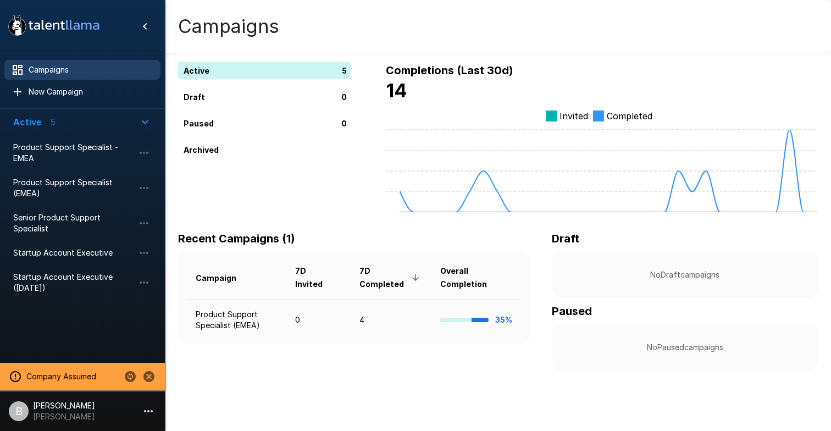
click at [73, 412] on p "[PERSON_NAME]" at bounding box center [64, 416] width 62 height 11
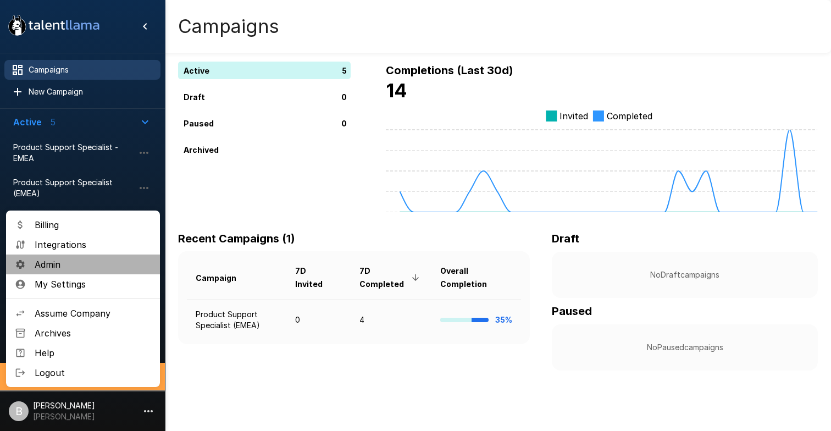
click at [115, 263] on span "Admin" at bounding box center [93, 264] width 117 height 13
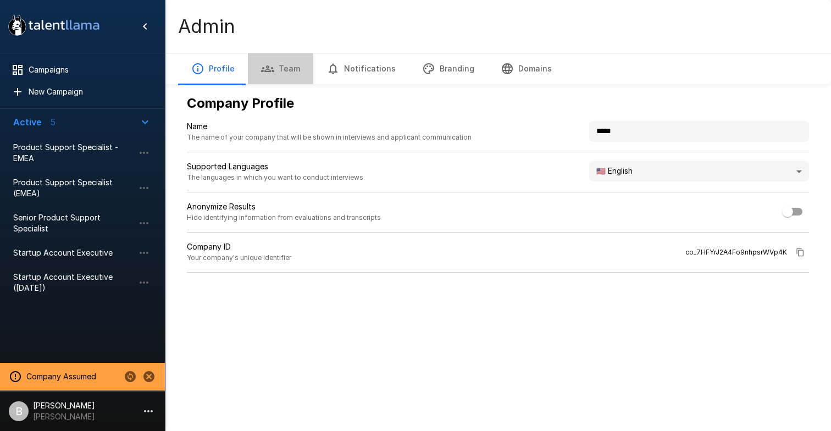
click at [280, 63] on button "Team" at bounding box center [280, 68] width 65 height 31
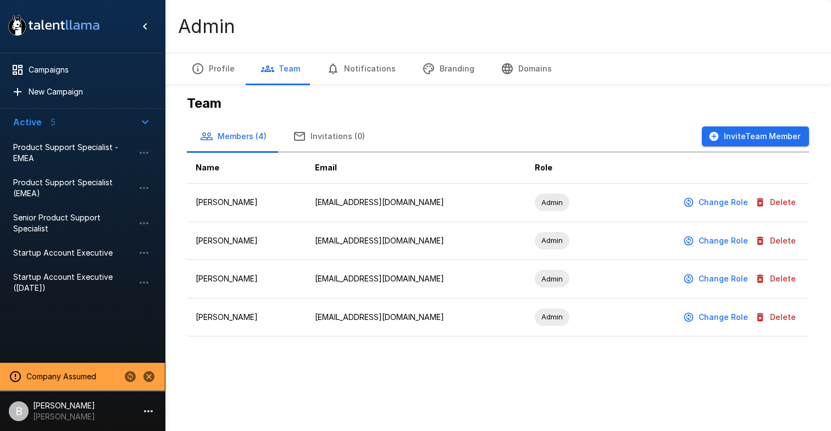
drag, startPoint x: 415, startPoint y: 315, endPoint x: 306, endPoint y: 315, distance: 109.4
click at [306, 315] on tr "Stephanie Fish steph@ashbyhq.com Admin Change Role Delete" at bounding box center [498, 317] width 622 height 38
copy tr "steph@ashbyhq.com"
click at [785, 318] on button "Delete" at bounding box center [776, 317] width 48 height 20
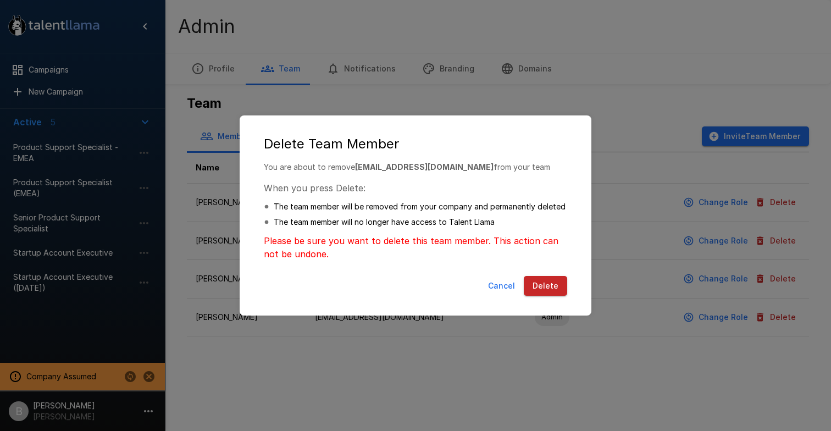
click at [542, 285] on button "Delete" at bounding box center [545, 286] width 43 height 20
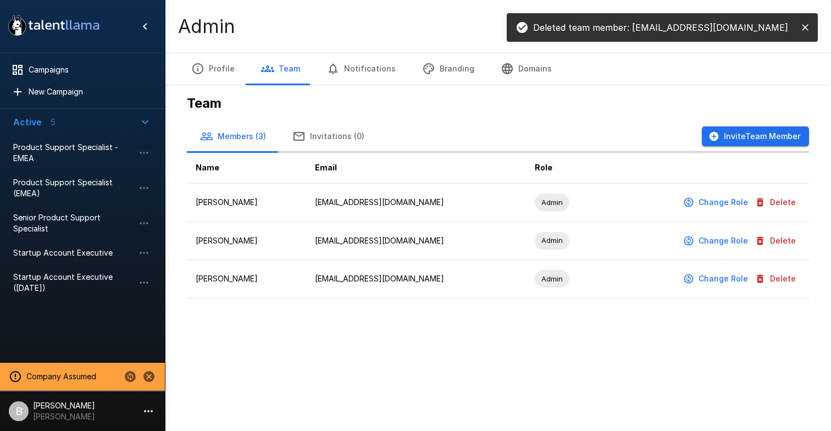
click at [336, 137] on button "Invitations (0)" at bounding box center [328, 136] width 98 height 31
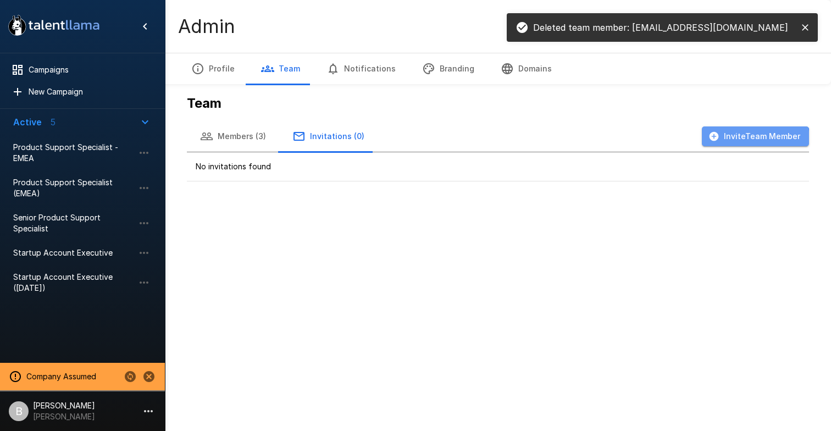
click at [722, 145] on button "Invite Team Member" at bounding box center [755, 136] width 107 height 20
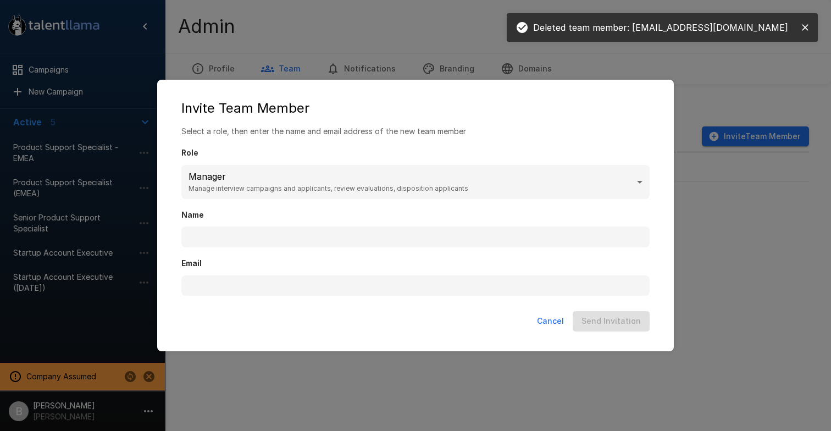
click at [303, 199] on div "Name" at bounding box center [415, 223] width 468 height 48
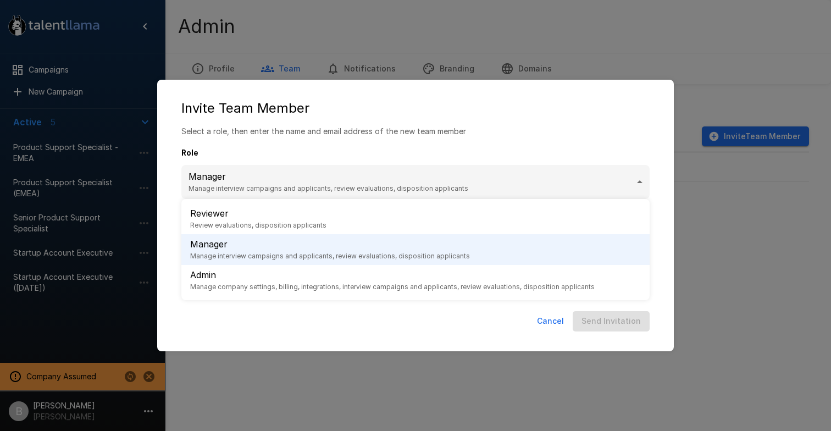
click at [303, 191] on body ".st0{fill:#FFFFFF;} .st1{fill:#76a4ed;} Campaigns New Campaign Active 5 Product…" at bounding box center [415, 215] width 831 height 431
click at [243, 296] on ul "Reviewer Review evaluations, disposition applicants Manager Manage interview ca…" at bounding box center [415, 249] width 468 height 101
click at [253, 275] on p "Admin" at bounding box center [392, 274] width 404 height 13
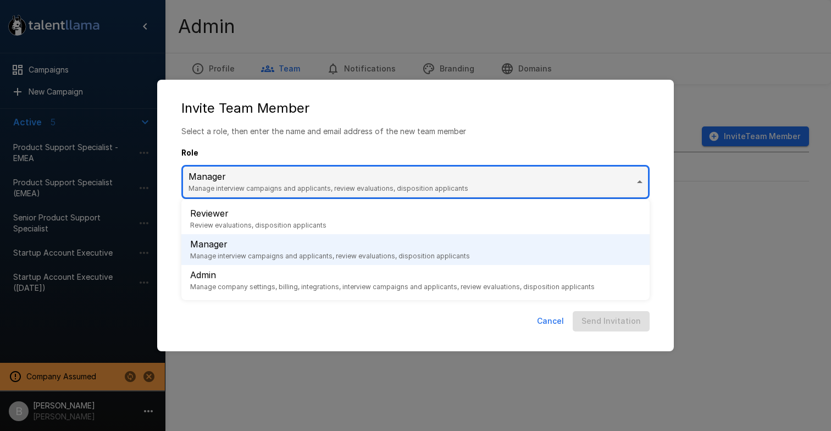
type input "*****"
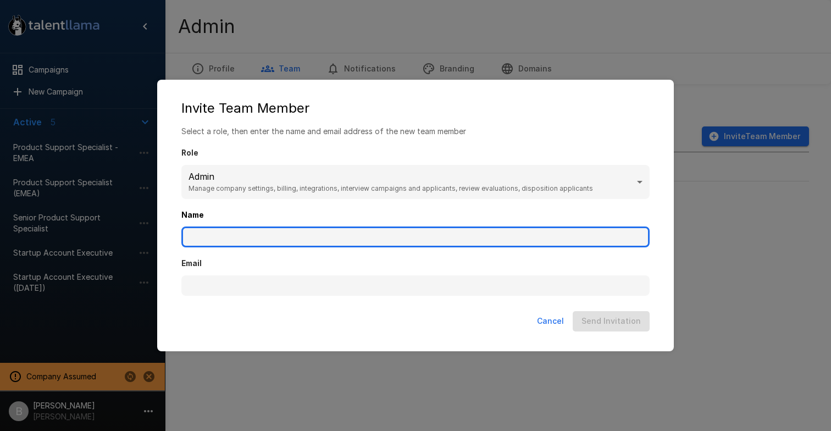
click at [251, 232] on input "Name" at bounding box center [415, 236] width 468 height 21
type input "**********"
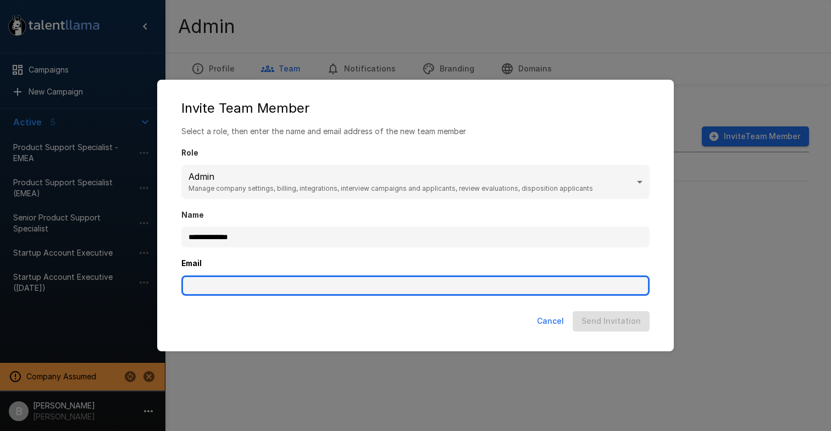
click at [261, 287] on input "Email" at bounding box center [415, 285] width 468 height 21
paste input "**********"
drag, startPoint x: 205, startPoint y: 285, endPoint x: 141, endPoint y: 282, distance: 64.4
click at [141, 282] on div "**********" at bounding box center [415, 215] width 831 height 431
click at [312, 281] on input "**********" at bounding box center [415, 285] width 468 height 21
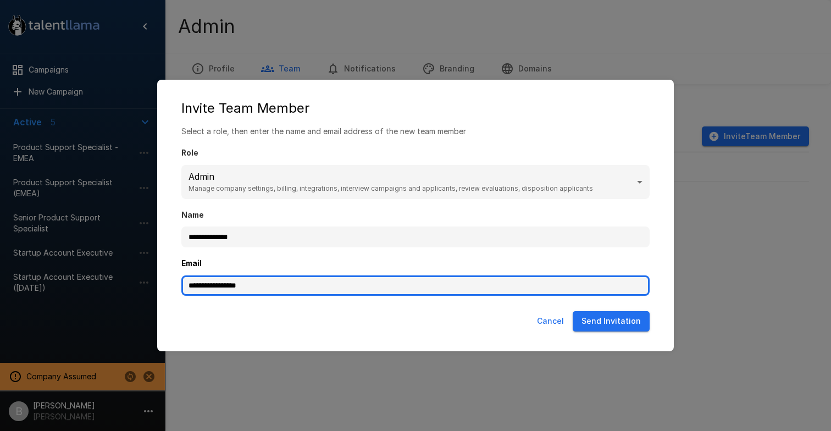
type input "**********"
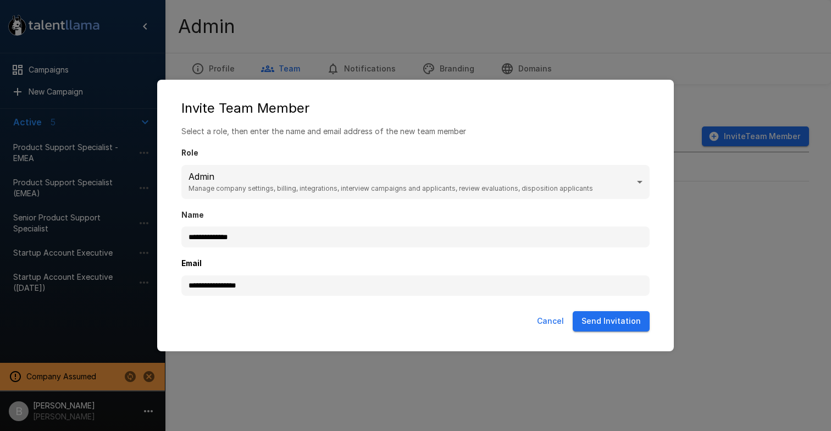
click at [615, 321] on button "Send Invitation" at bounding box center [611, 321] width 77 height 20
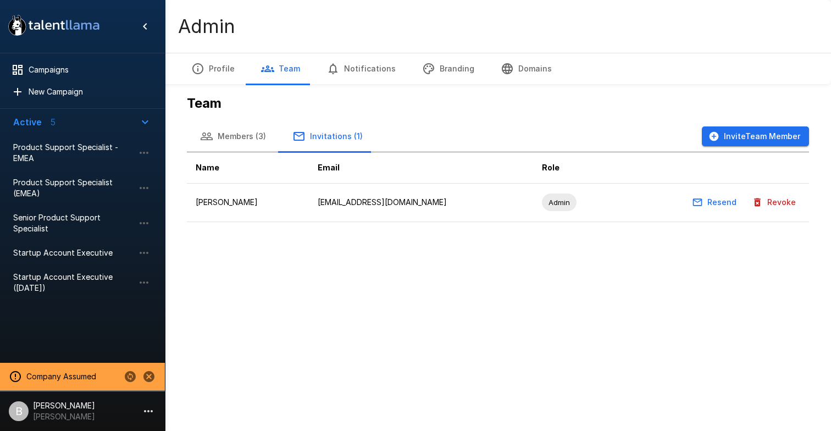
click at [244, 134] on button "Members (3)" at bounding box center [233, 136] width 92 height 31
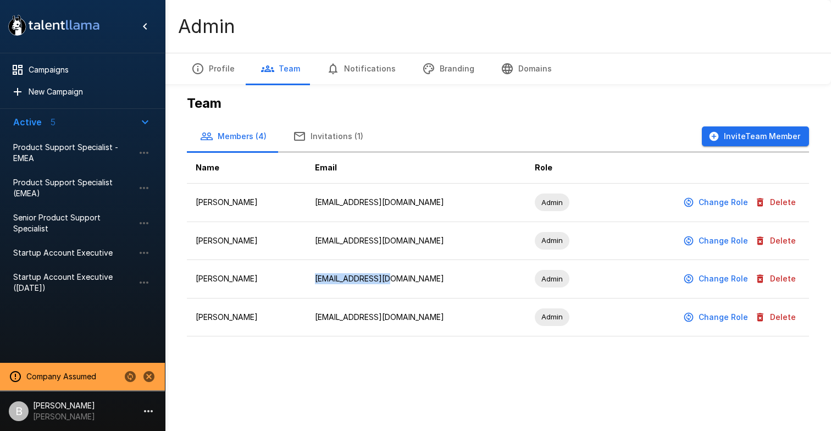
drag, startPoint x: 428, startPoint y: 278, endPoint x: 315, endPoint y: 277, distance: 113.2
click at [315, 277] on td "steph@ashbyhq.com" at bounding box center [416, 279] width 220 height 38
copy td "steph@ashbyhq.com"
click at [790, 277] on button "Delete" at bounding box center [776, 279] width 48 height 20
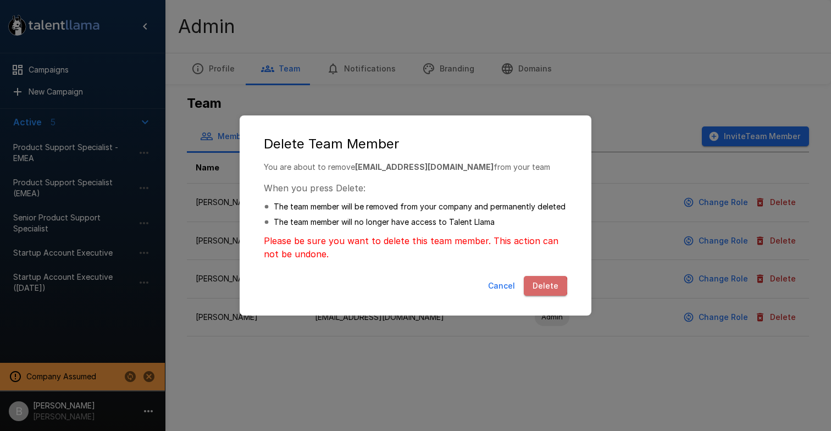
click at [544, 286] on button "Delete" at bounding box center [545, 286] width 43 height 20
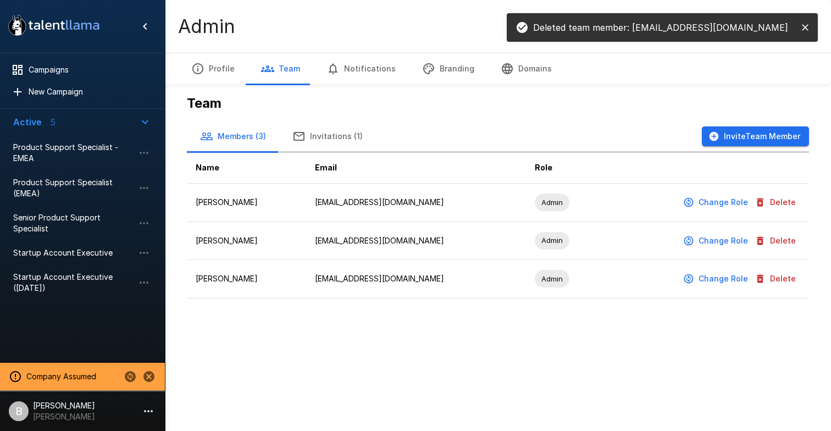
click at [339, 135] on button "Invitations (1)" at bounding box center [327, 136] width 97 height 31
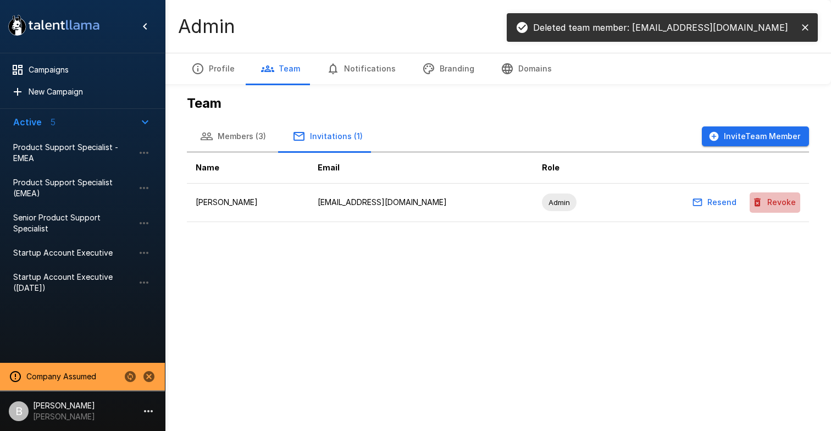
click at [783, 203] on button "Revoke" at bounding box center [775, 202] width 51 height 20
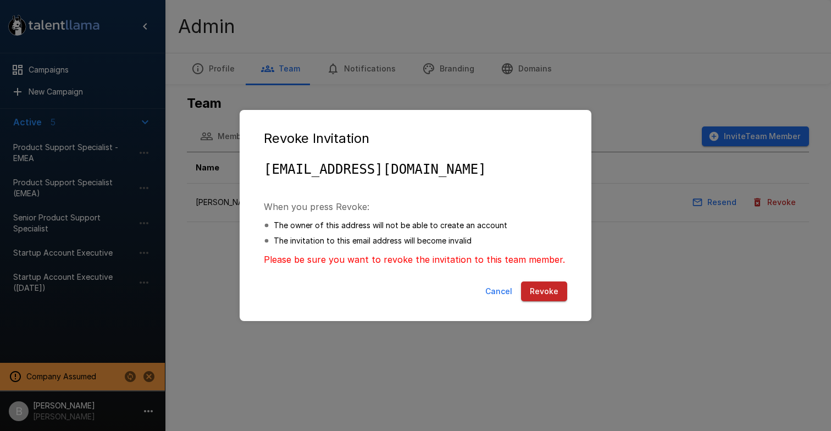
click at [551, 286] on button "Revoke" at bounding box center [544, 291] width 46 height 20
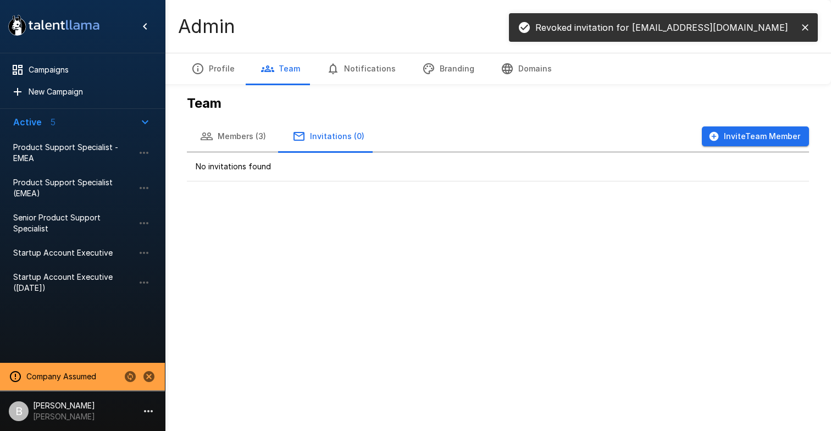
click at [773, 134] on button "Invite Team Member" at bounding box center [755, 136] width 107 height 20
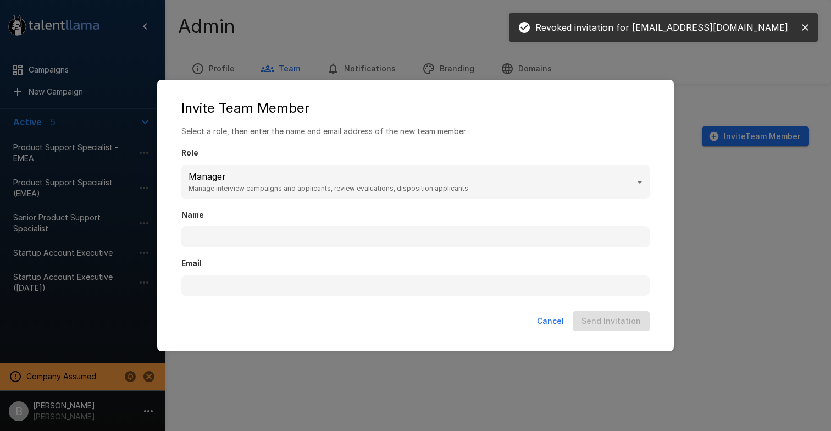
click at [287, 169] on body ".st0{fill:#FFFFFF;} .st1{fill:#76a4ed;} Campaigns New Campaign Active 5 Product…" at bounding box center [415, 215] width 831 height 431
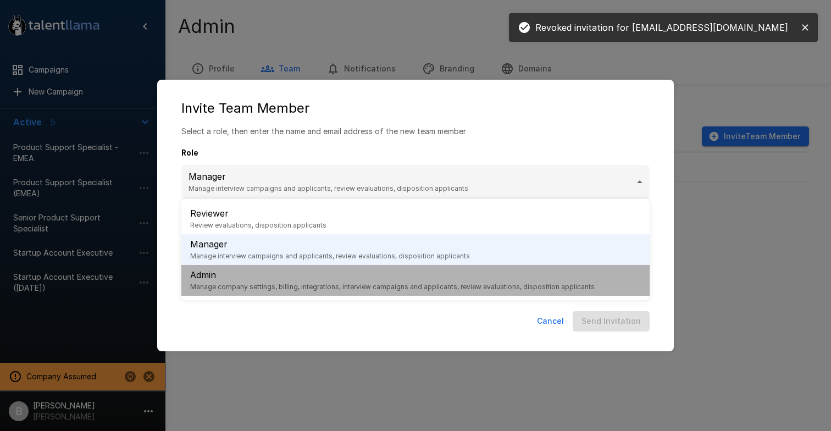
click at [241, 280] on p "Admin" at bounding box center [392, 274] width 404 height 13
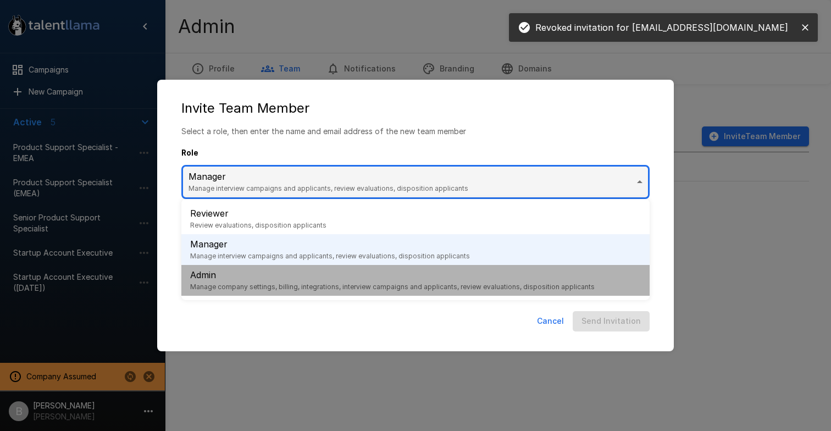
type input "*****"
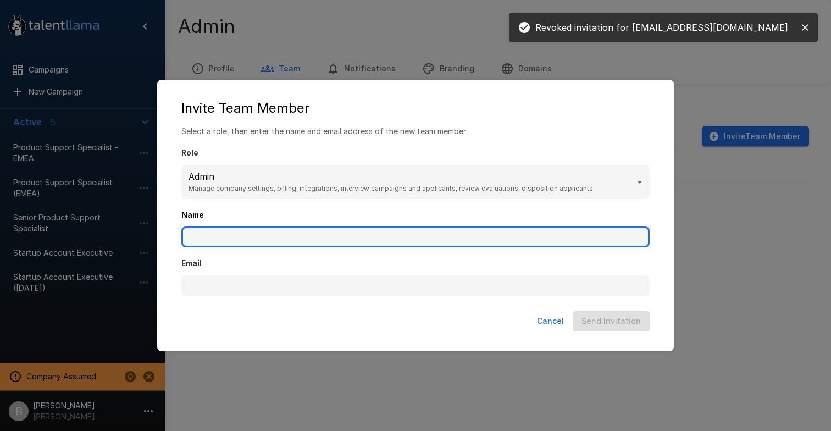
click at [242, 236] on input "Name" at bounding box center [415, 236] width 468 height 21
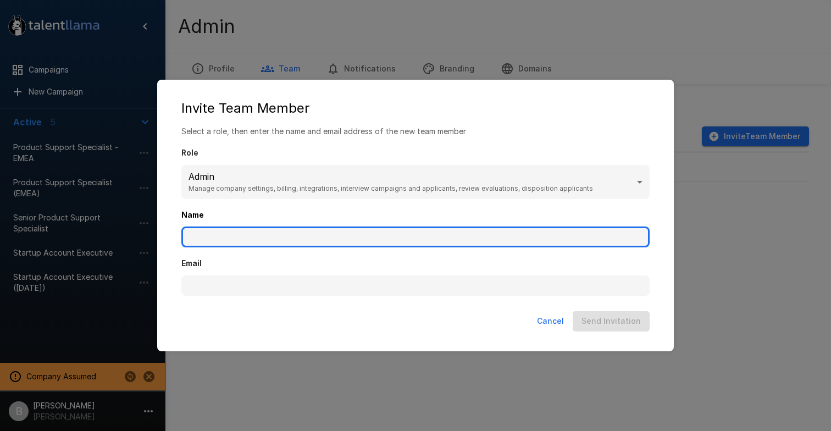
paste input "**********"
type input "**********"
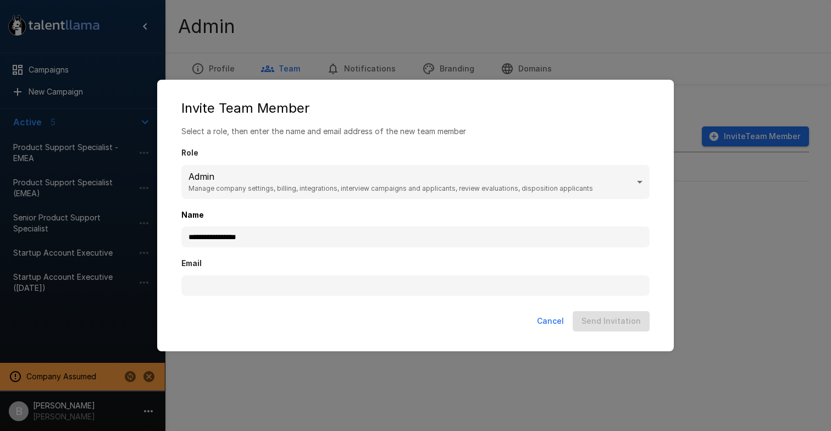
click at [256, 272] on div "Email" at bounding box center [415, 271] width 468 height 48
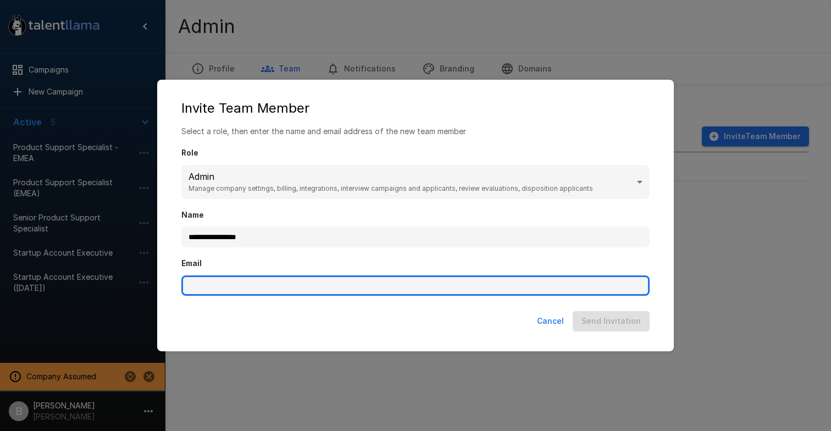
click at [256, 286] on input "Email" at bounding box center [415, 285] width 468 height 21
paste input "**********"
type input "**********"
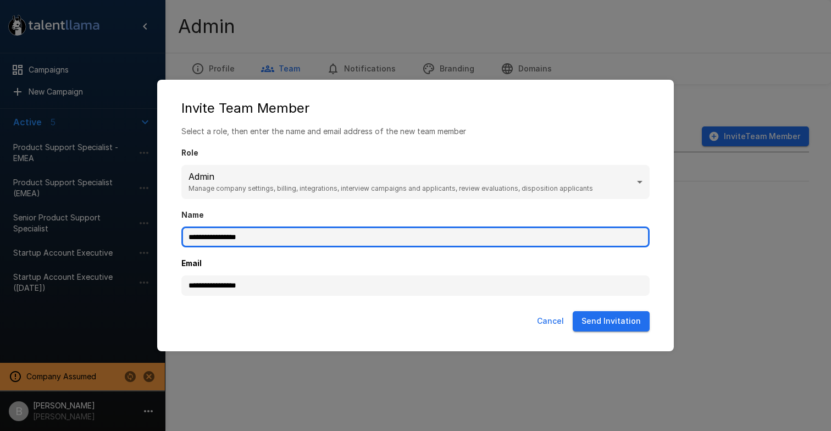
click at [282, 241] on input "**********" at bounding box center [415, 236] width 468 height 21
click at [281, 242] on input "**********" at bounding box center [415, 236] width 468 height 21
type input "**********"
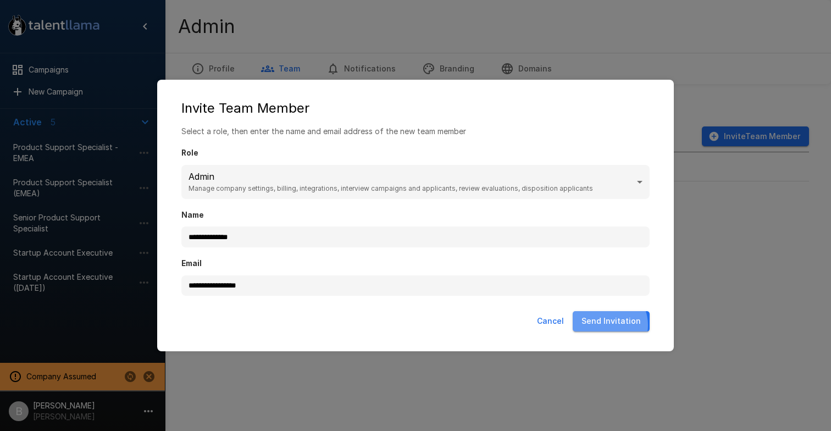
click at [608, 325] on button "Send Invitation" at bounding box center [611, 321] width 77 height 20
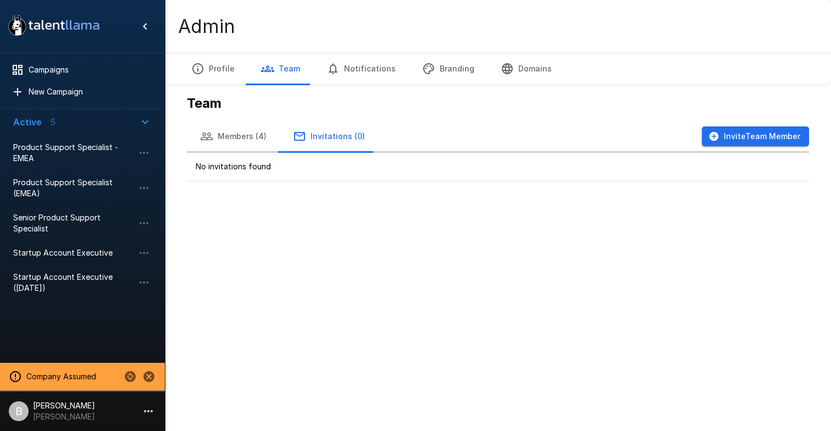
click at [257, 136] on button "Members (4)" at bounding box center [233, 136] width 93 height 31
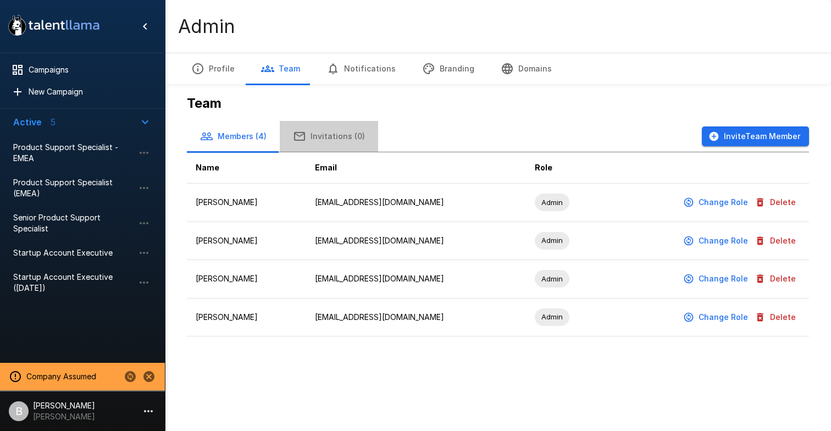
click at [344, 134] on button "Invitations (0)" at bounding box center [329, 136] width 98 height 31
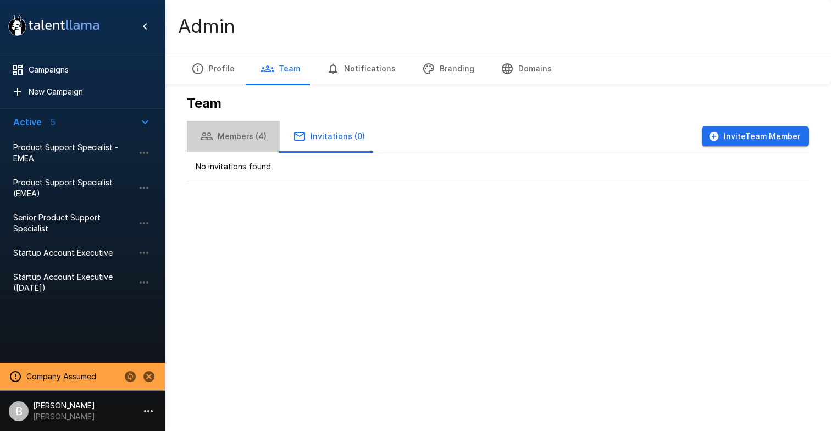
click at [226, 139] on button "Members (4)" at bounding box center [233, 136] width 93 height 31
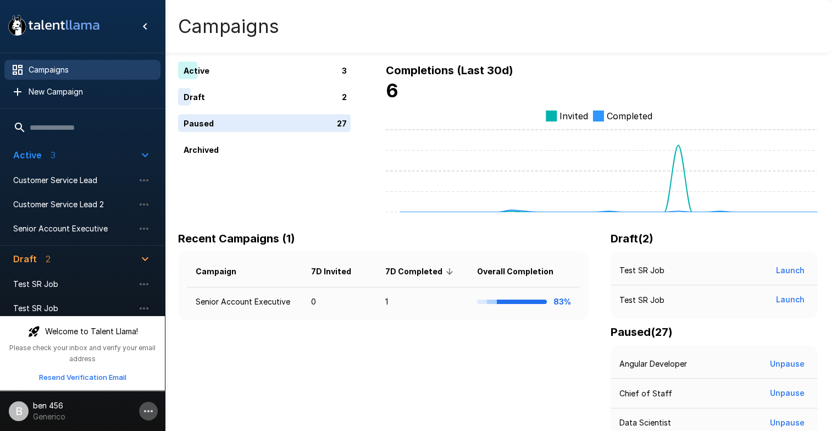
click at [150, 409] on icon "button" at bounding box center [148, 410] width 13 height 13
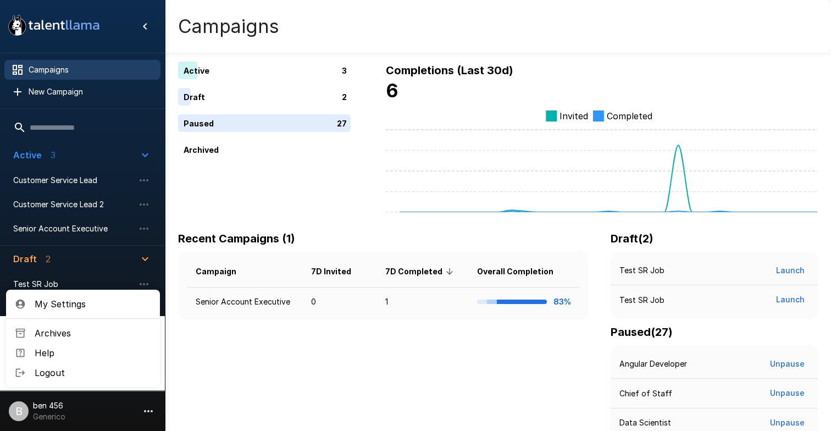
click at [91, 374] on span "Logout" at bounding box center [93, 372] width 117 height 13
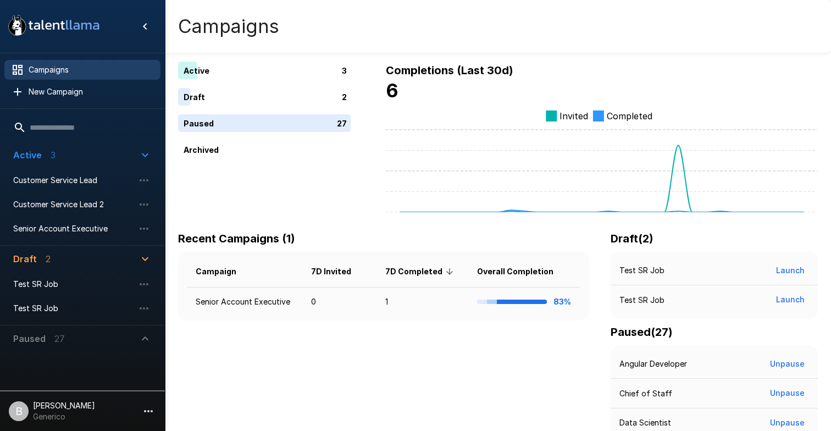
click at [76, 406] on p "[PERSON_NAME]" at bounding box center [64, 405] width 62 height 11
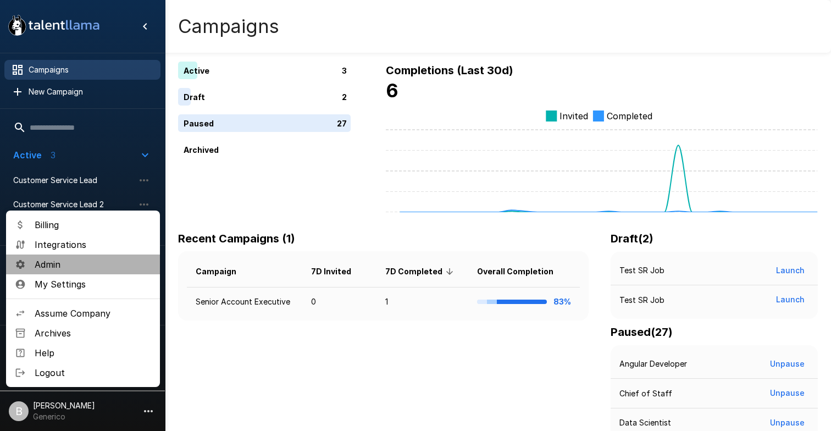
click at [103, 268] on span "Admin" at bounding box center [93, 264] width 117 height 13
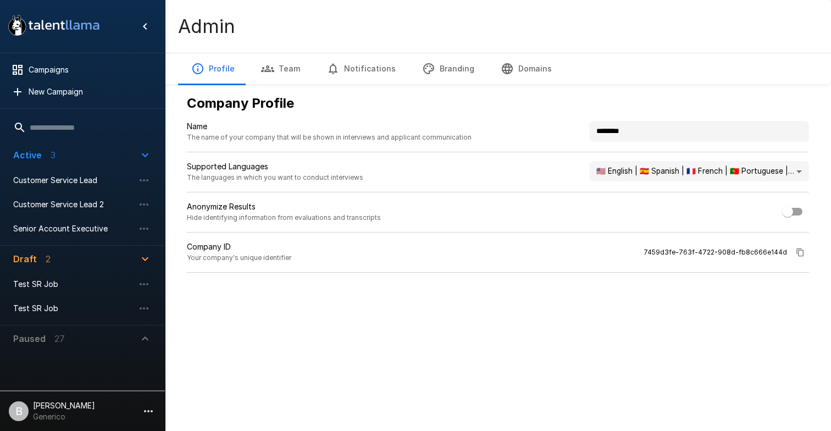
click at [284, 64] on button "Team" at bounding box center [280, 68] width 65 height 31
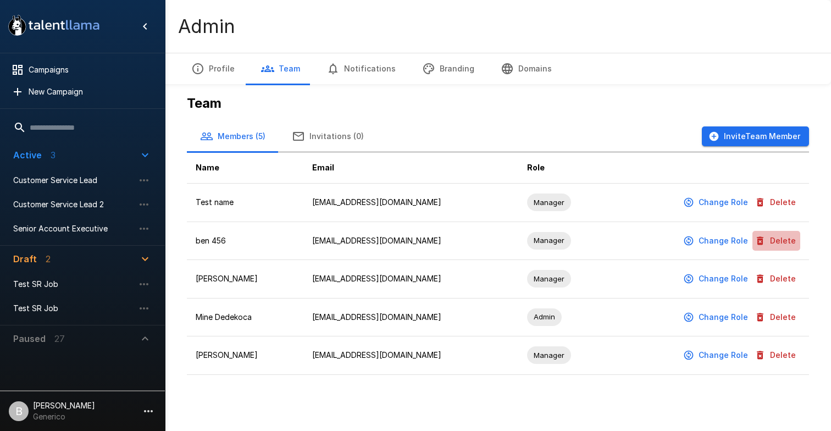
click at [791, 241] on button "Delete" at bounding box center [776, 241] width 48 height 20
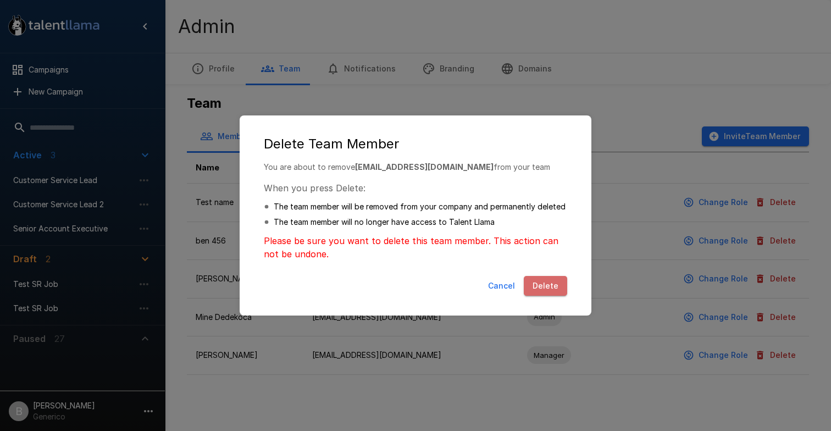
click at [557, 280] on button "Delete" at bounding box center [545, 286] width 43 height 20
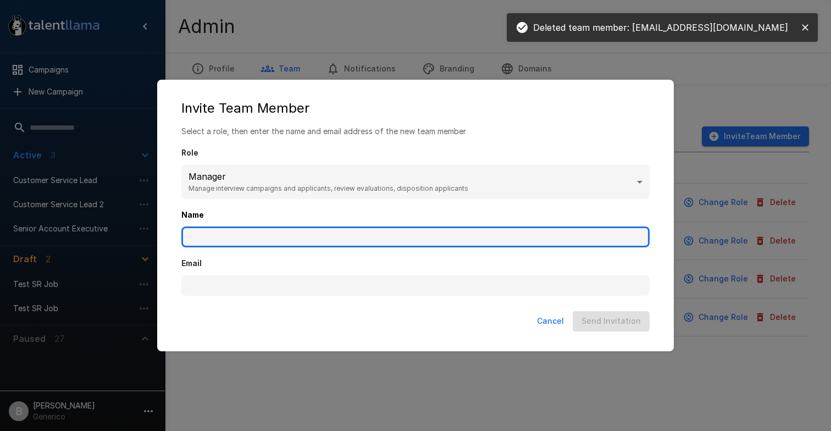
click at [331, 232] on input "Name" at bounding box center [415, 236] width 468 height 21
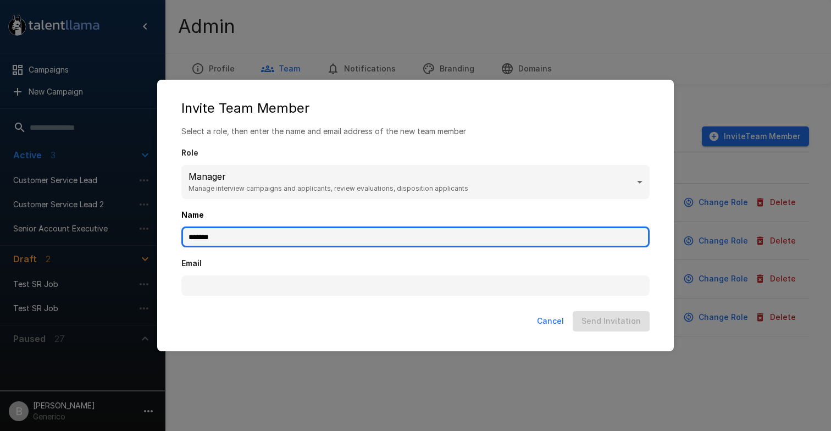
type input "*******"
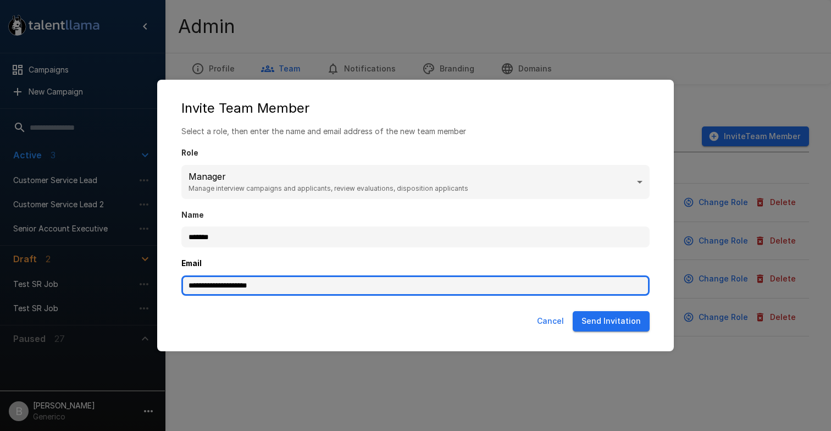
click at [243, 285] on input "**********" at bounding box center [415, 285] width 468 height 21
click at [244, 285] on input "**********" at bounding box center [415, 285] width 468 height 21
type input "**********"
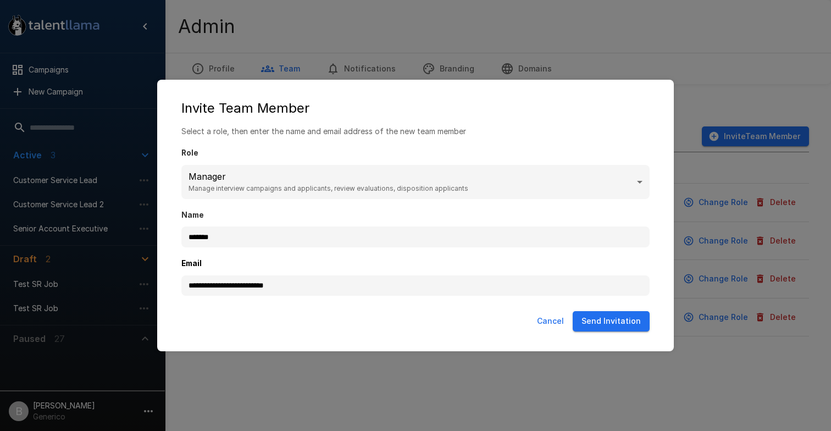
click at [597, 322] on button "Send Invitation" at bounding box center [611, 321] width 77 height 20
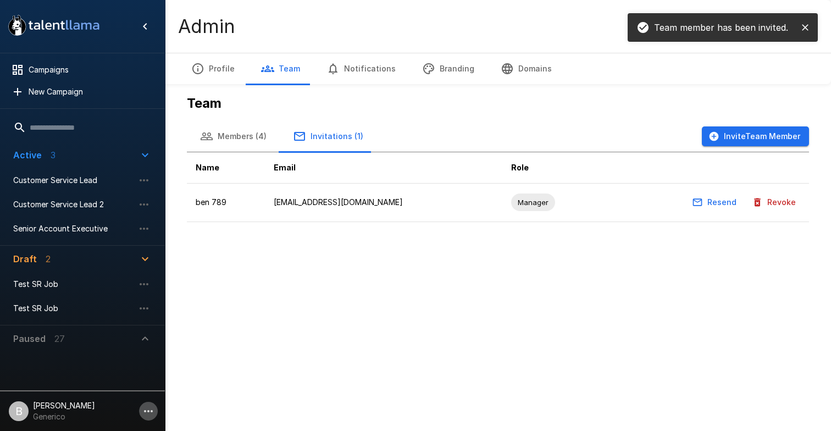
click at [148, 404] on button "button" at bounding box center [148, 411] width 19 height 19
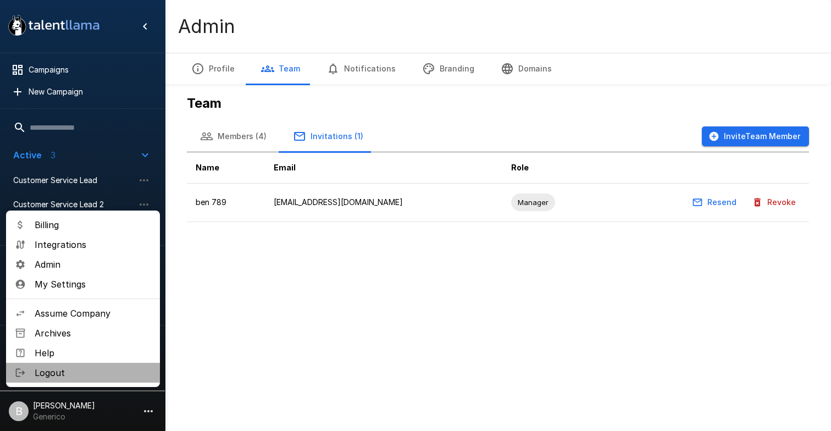
click at [106, 377] on span "Logout" at bounding box center [93, 372] width 117 height 13
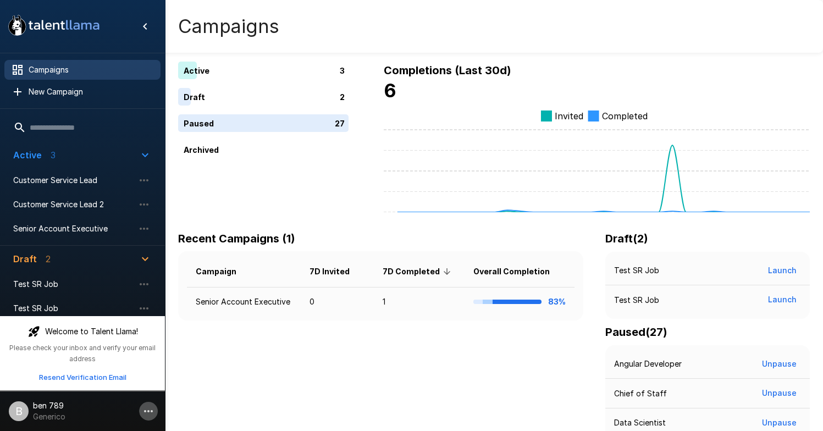
click at [145, 408] on icon "button" at bounding box center [148, 410] width 13 height 13
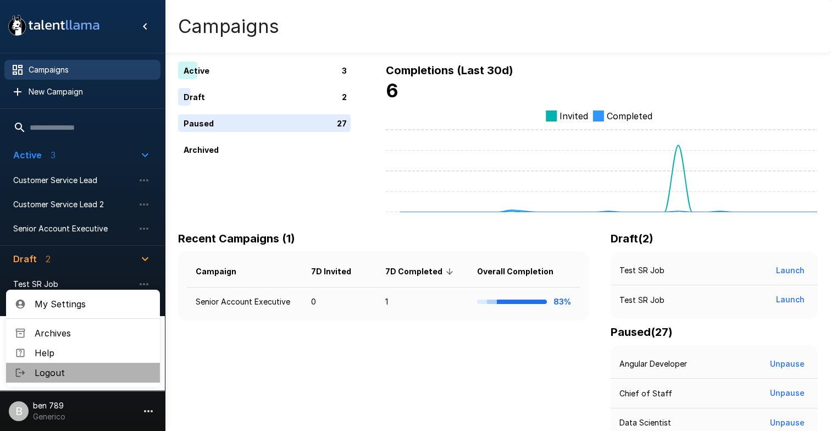
click at [71, 369] on span "Logout" at bounding box center [93, 372] width 117 height 13
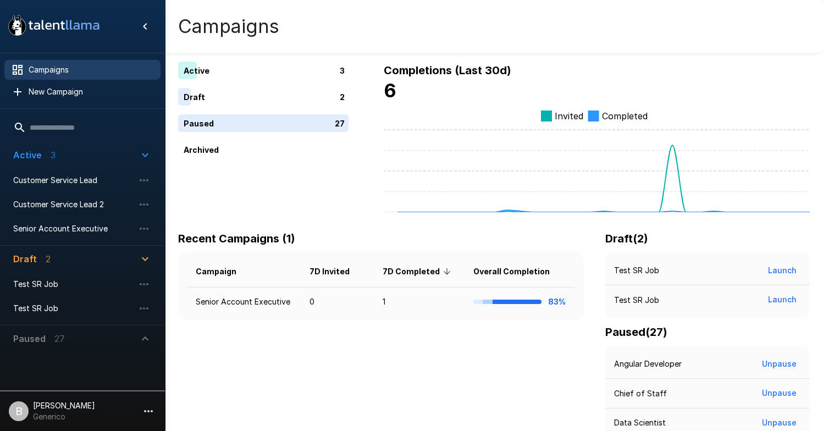
click at [55, 414] on p "Generico" at bounding box center [64, 416] width 62 height 11
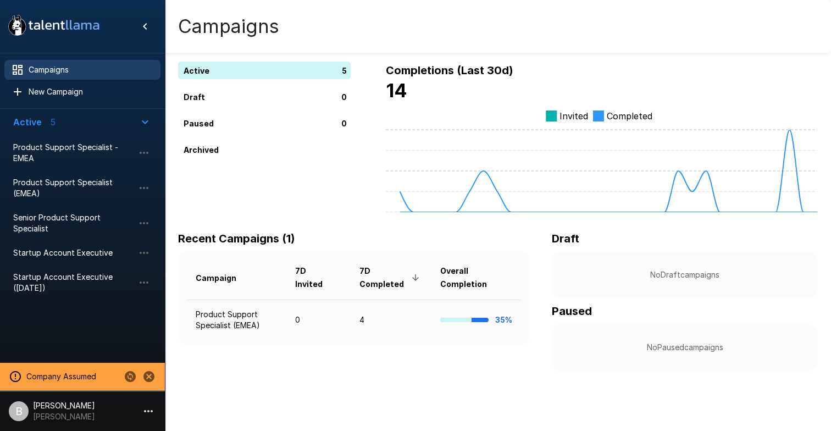
click at [151, 373] on icon "Stop assuming this company" at bounding box center [148, 376] width 11 height 11
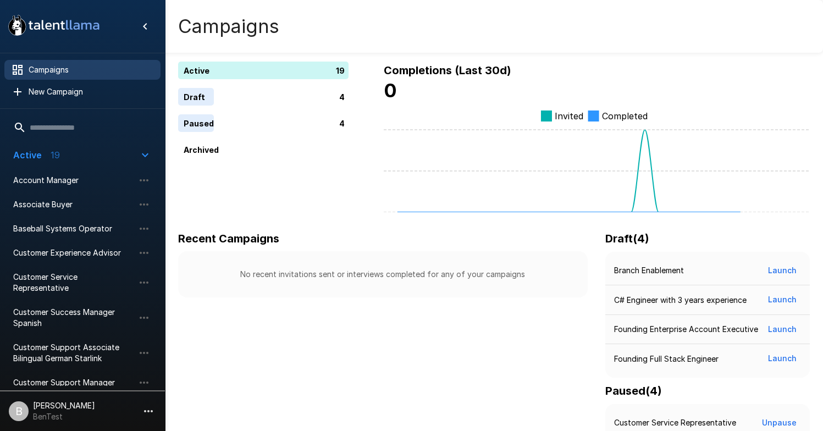
click at [74, 412] on p "BenTest" at bounding box center [64, 416] width 62 height 11
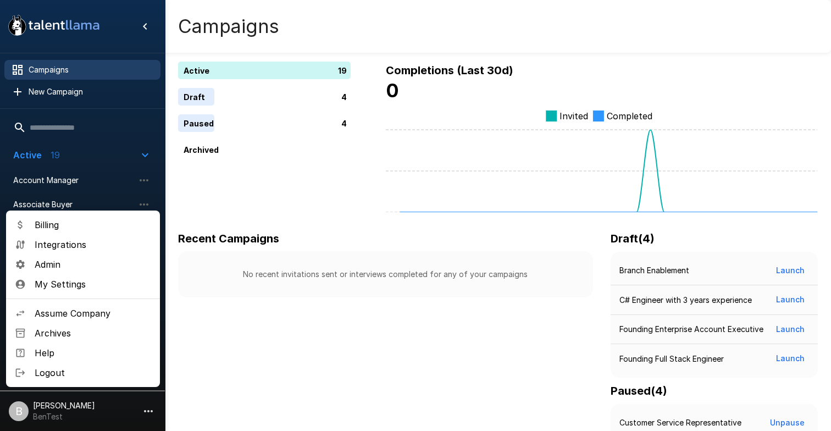
click at [88, 263] on span "Admin" at bounding box center [93, 264] width 117 height 13
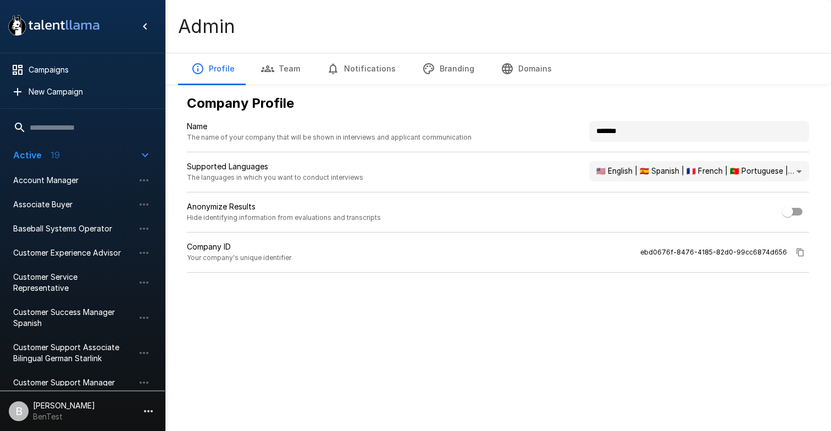
click at [279, 76] on button "Team" at bounding box center [280, 68] width 65 height 31
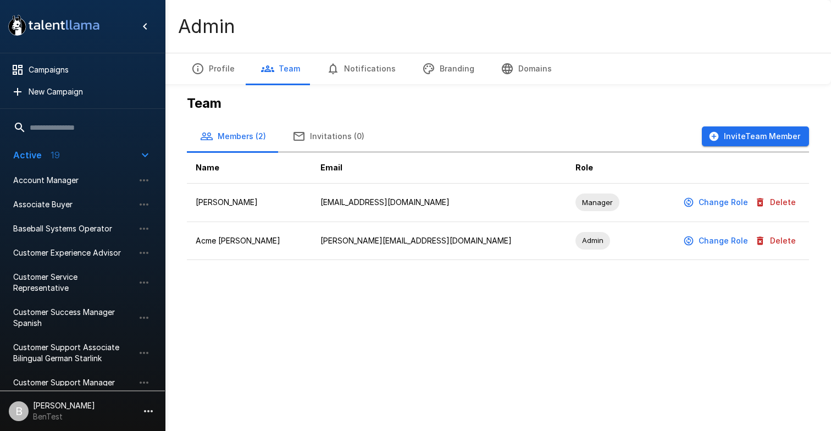
click at [780, 140] on button "Invite Team Member" at bounding box center [755, 136] width 107 height 20
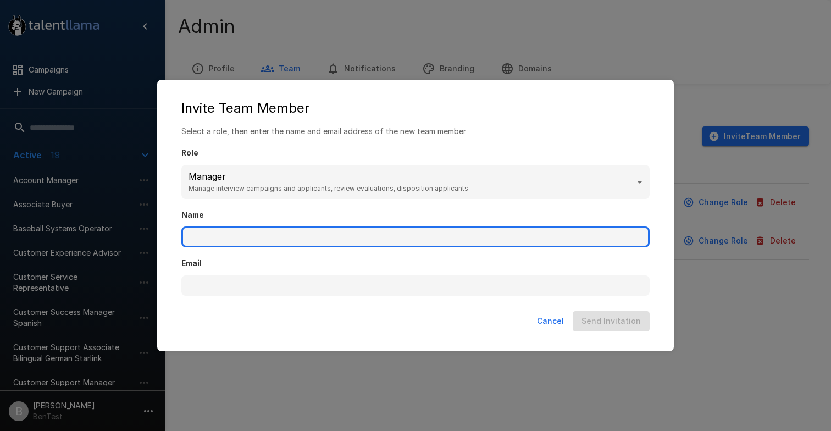
click at [261, 240] on input "Name" at bounding box center [415, 236] width 468 height 21
type input "*******"
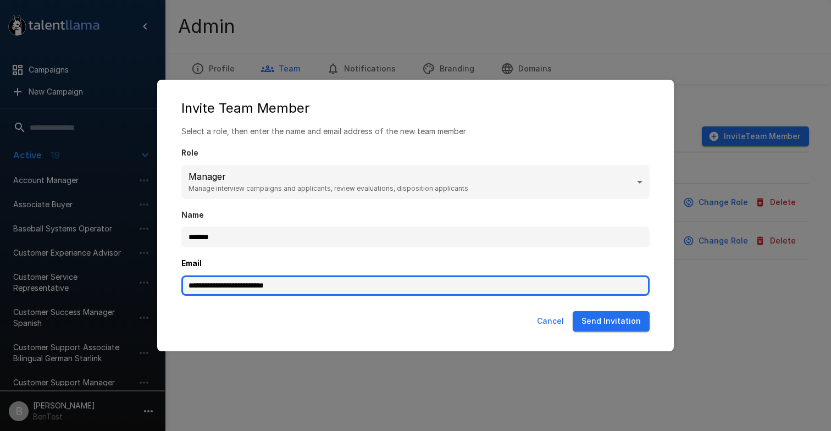
type input "**********"
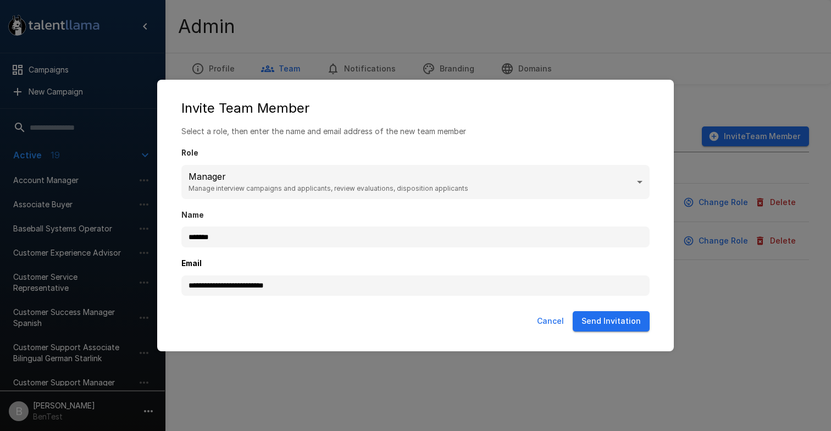
click at [653, 315] on div "Cancel Send Invitation" at bounding box center [415, 324] width 495 height 34
click at [634, 315] on button "Send Invitation" at bounding box center [611, 321] width 77 height 20
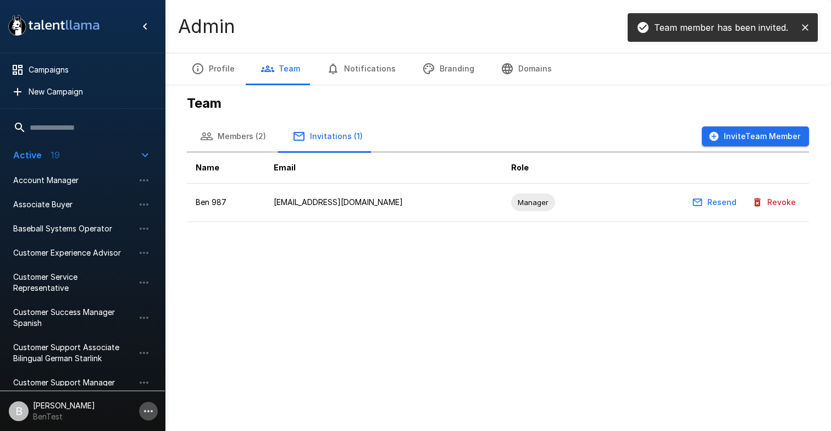
click at [148, 410] on icon "button" at bounding box center [148, 411] width 9 height 2
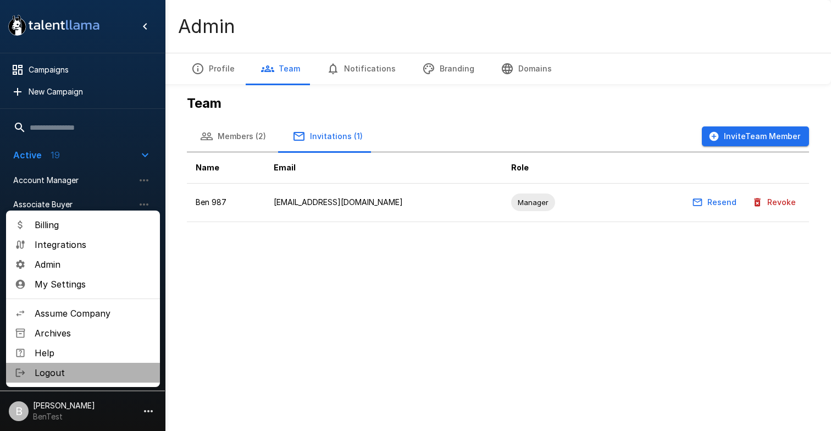
click at [69, 370] on span "Logout" at bounding box center [93, 372] width 117 height 13
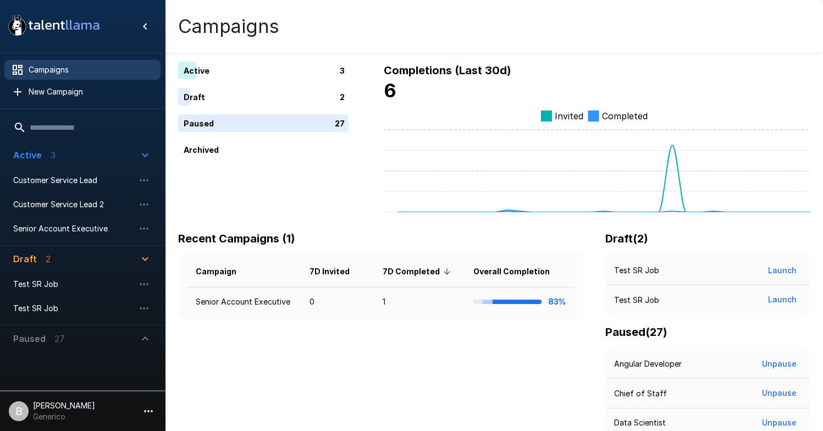
click at [80, 419] on p "Generico" at bounding box center [64, 416] width 62 height 11
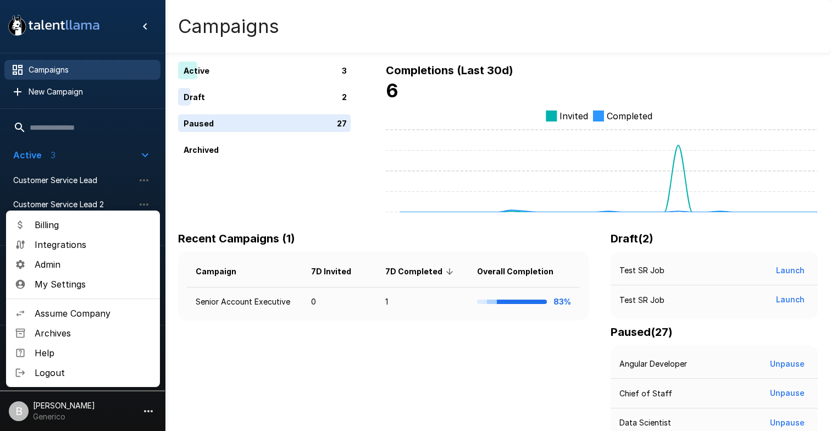
click at [99, 248] on span "Integrations" at bounding box center [93, 244] width 117 height 13
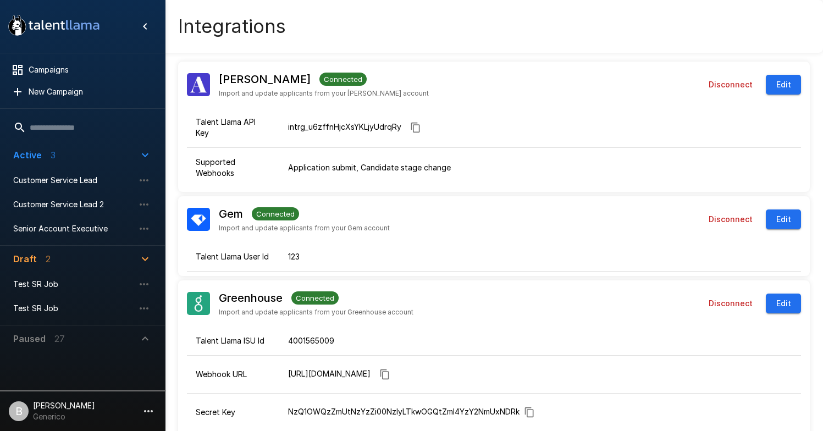
click at [51, 417] on p "Generico" at bounding box center [64, 416] width 62 height 11
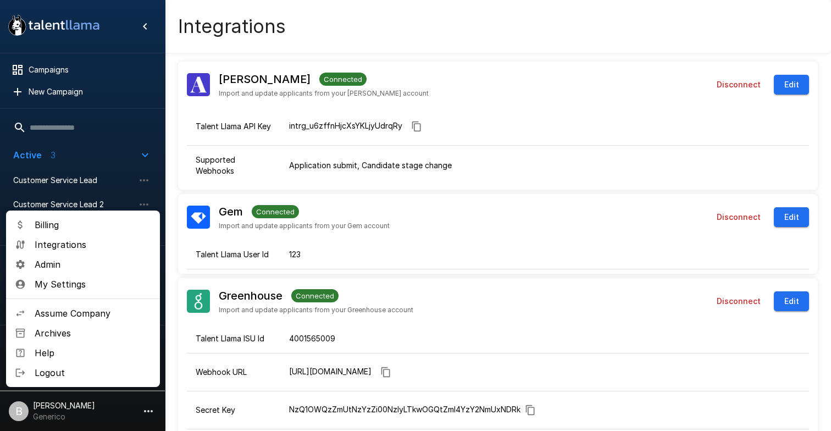
click at [59, 260] on span "Admin" at bounding box center [93, 264] width 117 height 13
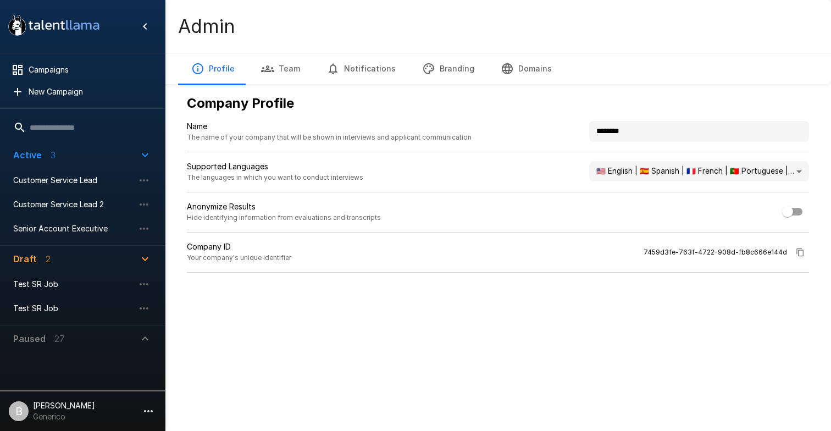
click at [50, 403] on p "Benjamin Chaikin" at bounding box center [64, 405] width 62 height 11
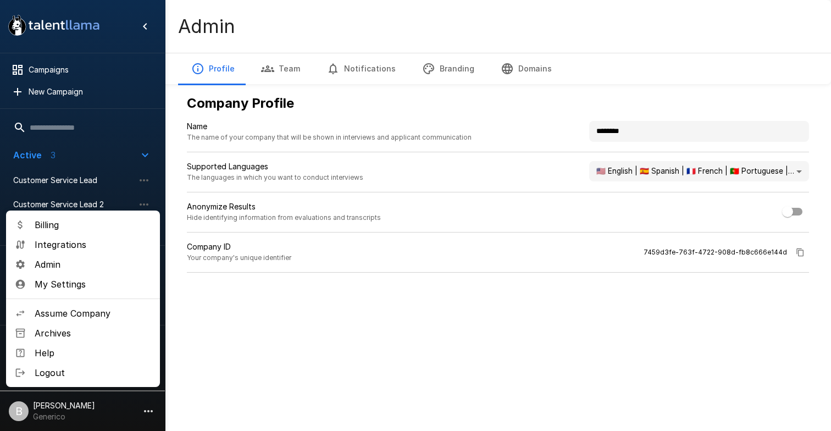
click at [96, 245] on span "Integrations" at bounding box center [93, 244] width 117 height 13
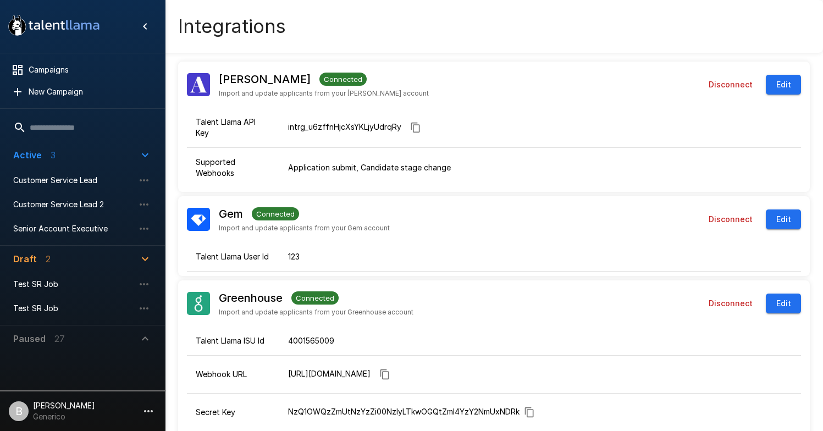
click at [68, 411] on p "Generico" at bounding box center [64, 416] width 62 height 11
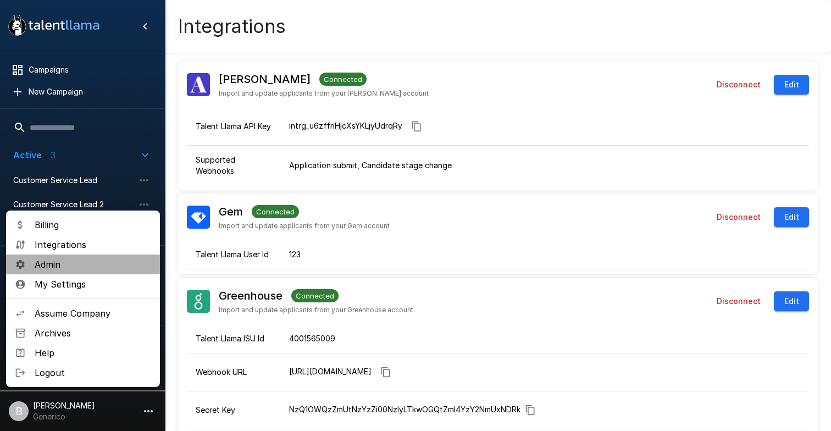
click at [95, 258] on span "Admin" at bounding box center [93, 264] width 117 height 13
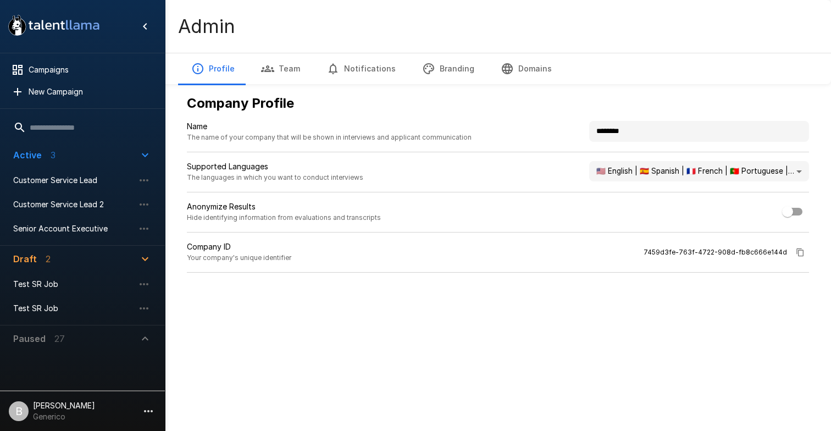
click at [275, 75] on button "Team" at bounding box center [280, 68] width 65 height 31
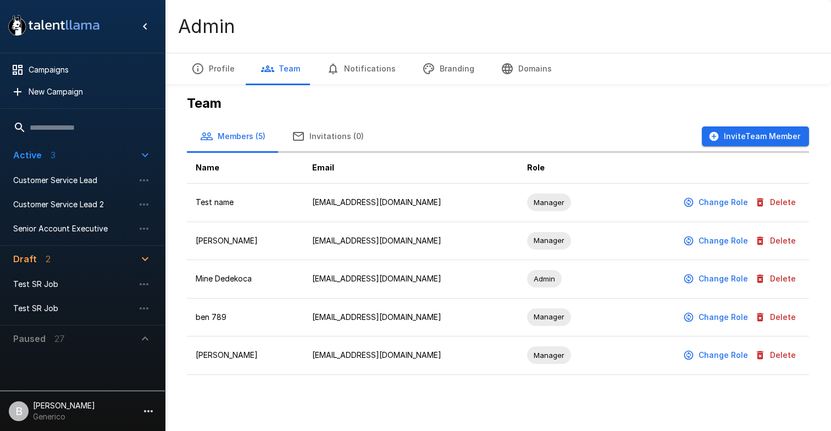
click at [785, 315] on button "Delete" at bounding box center [776, 317] width 48 height 20
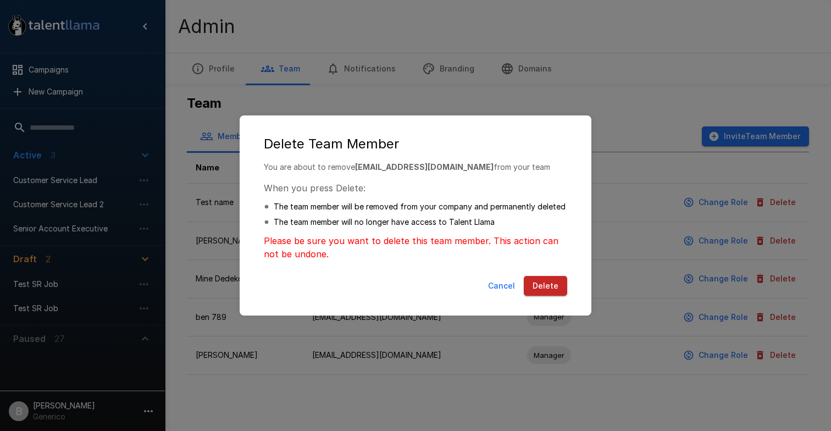
click at [542, 285] on button "Delete" at bounding box center [545, 286] width 43 height 20
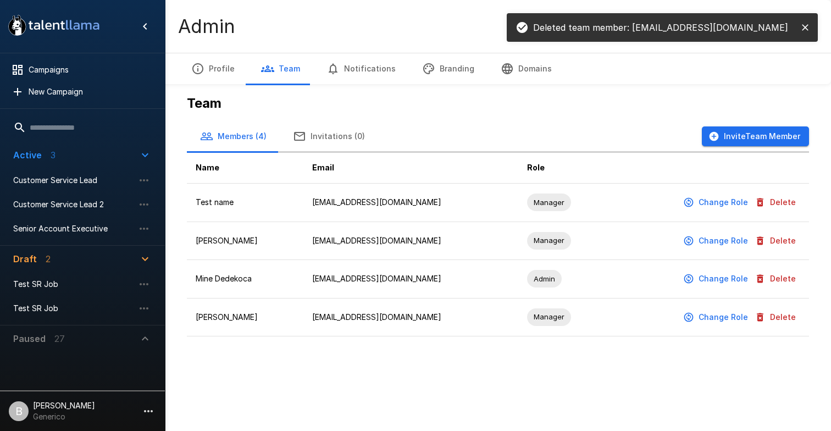
click at [770, 133] on button "Invite Team Member" at bounding box center [755, 136] width 107 height 20
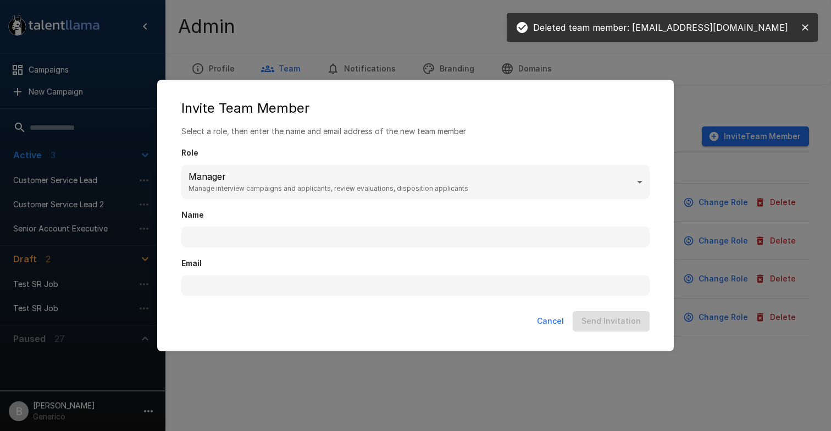
click at [290, 249] on div "Email" at bounding box center [415, 271] width 468 height 48
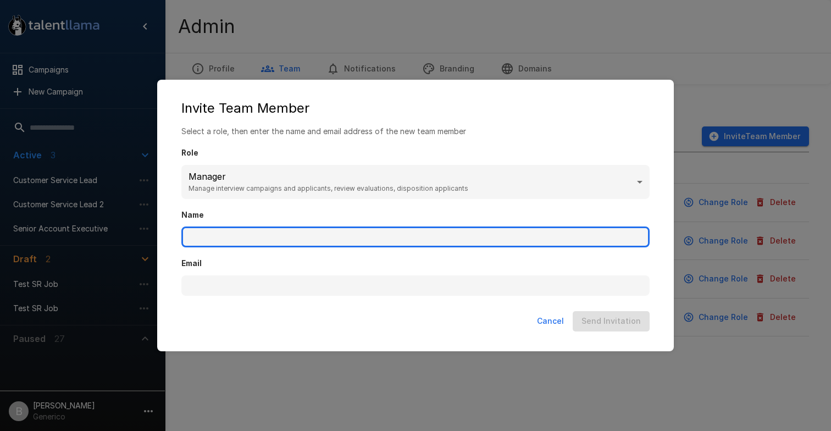
click at [267, 234] on input "Name" at bounding box center [415, 236] width 468 height 21
type input "*******"
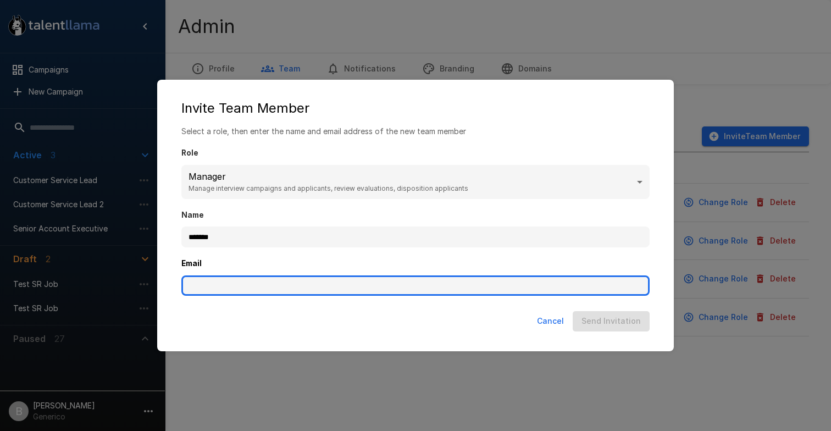
click at [224, 286] on input "Email" at bounding box center [415, 285] width 468 height 21
type input "**********"
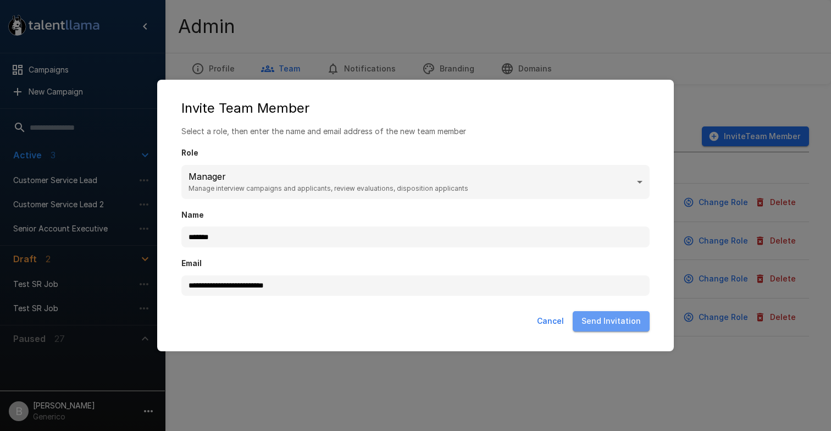
click at [617, 313] on button "Send Invitation" at bounding box center [611, 321] width 77 height 20
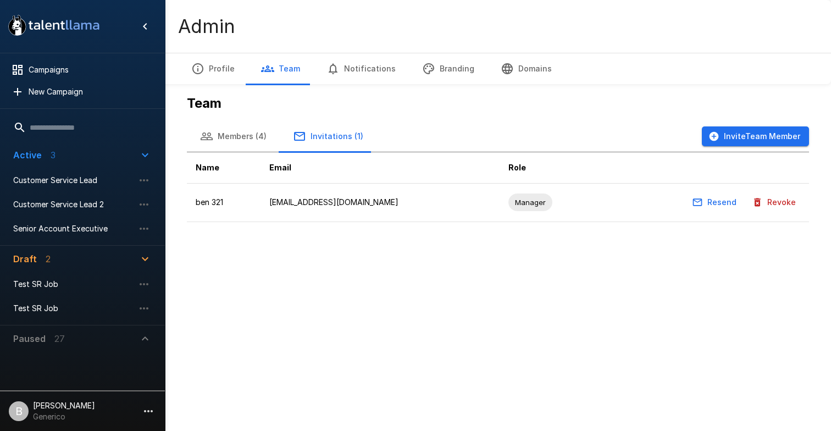
click at [151, 409] on icon "button" at bounding box center [148, 410] width 13 height 13
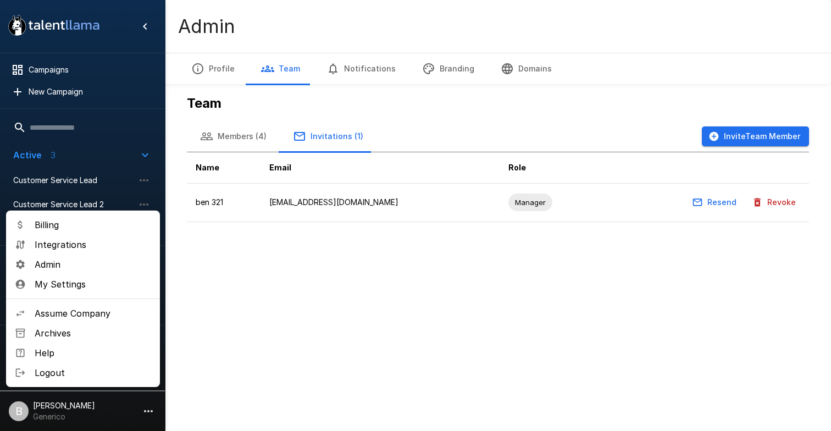
click at [88, 367] on span "Logout" at bounding box center [93, 372] width 117 height 13
